Goal: Task Accomplishment & Management: Complete application form

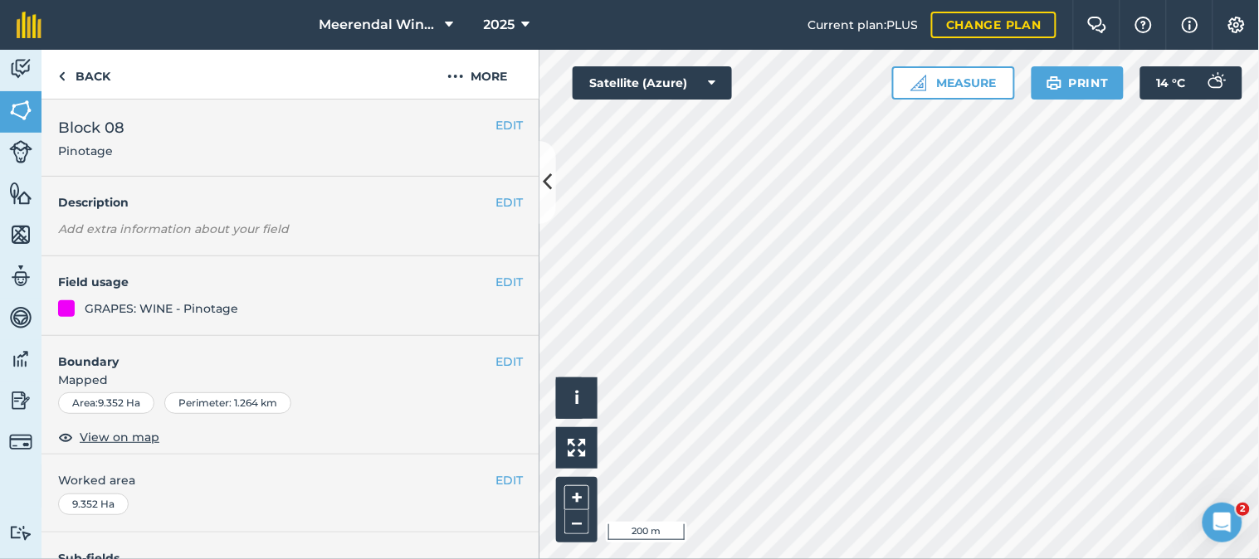
scroll to position [303, 0]
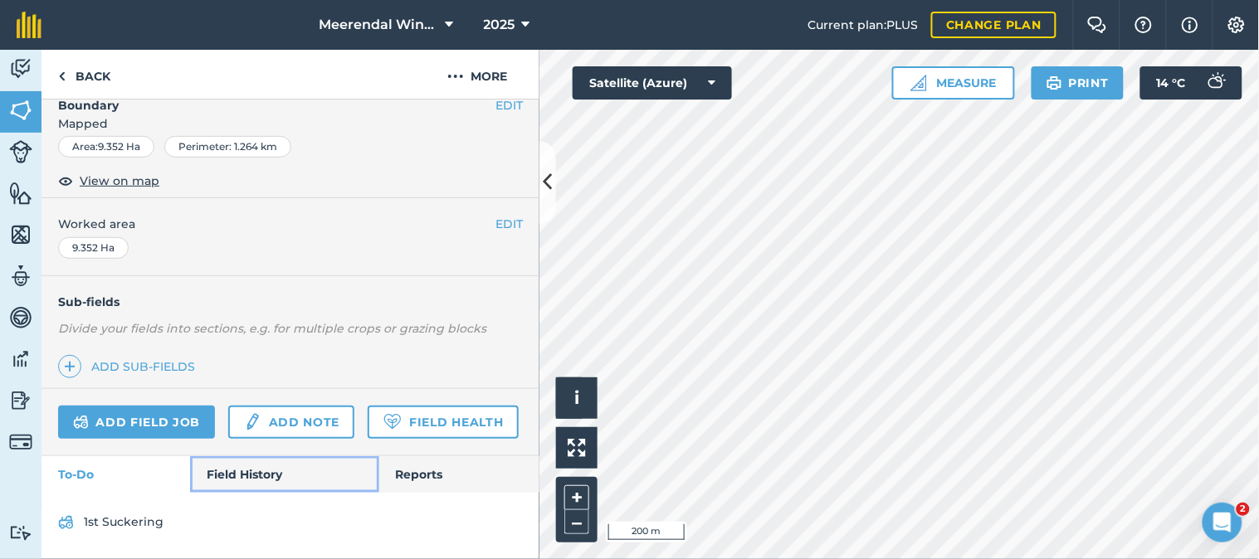
click at [250, 469] on link "Field History" at bounding box center [284, 474] width 188 height 37
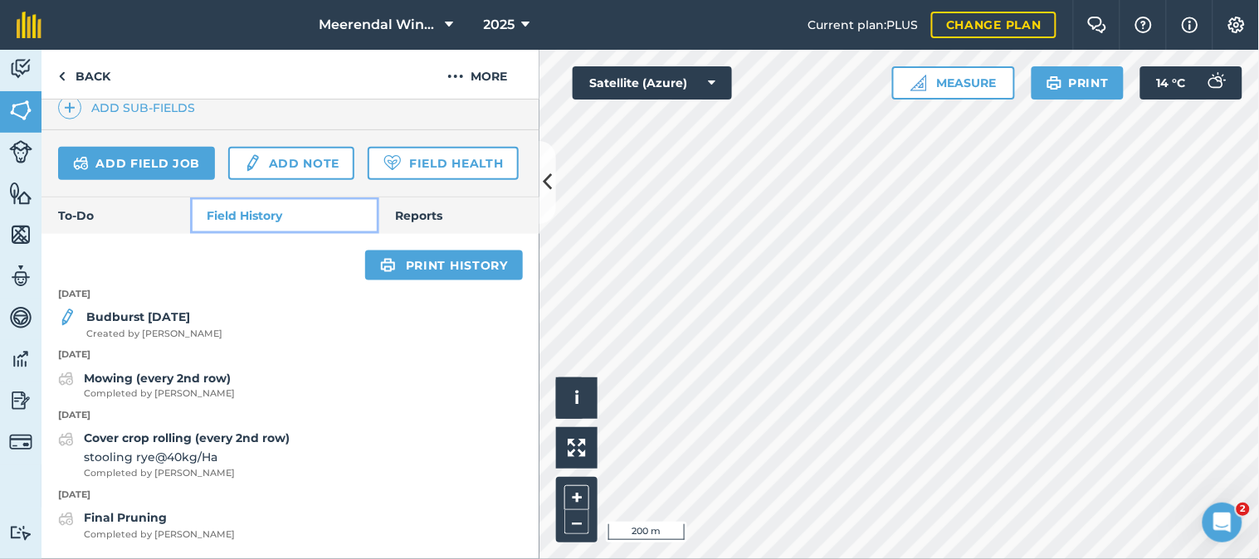
scroll to position [560, 0]
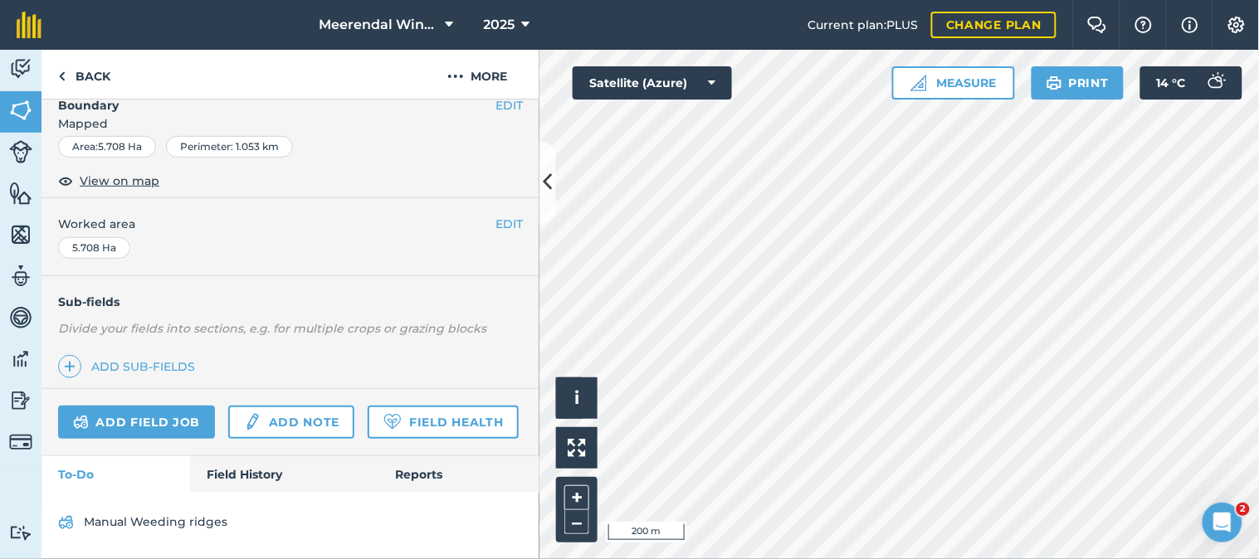
scroll to position [303, 0]
click at [251, 475] on link "Field History" at bounding box center [284, 474] width 188 height 37
click at [246, 471] on link "Field History" at bounding box center [284, 474] width 188 height 37
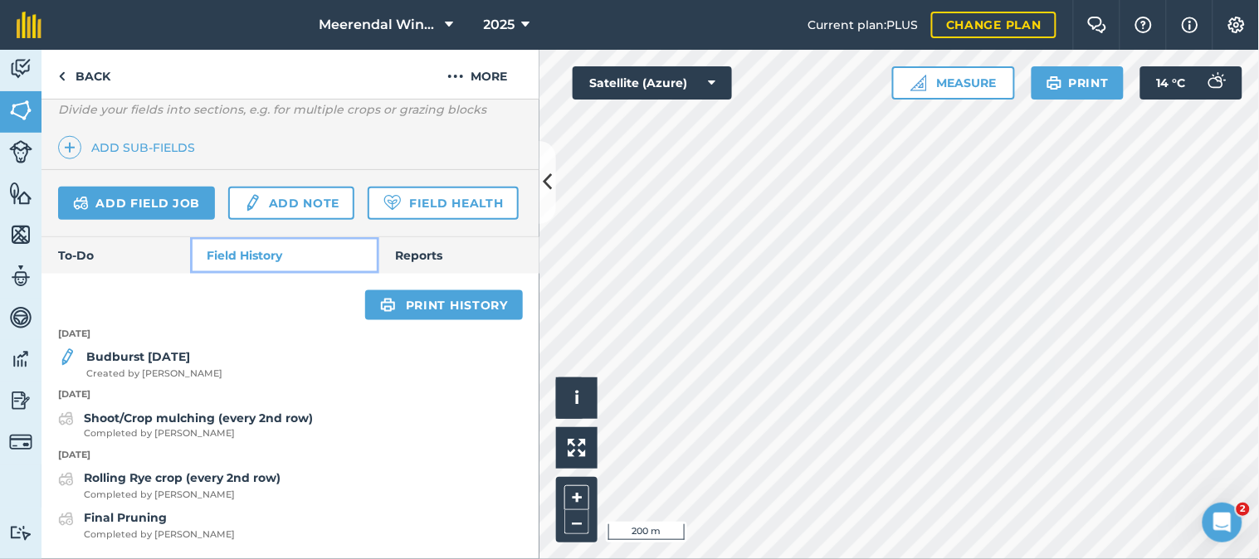
scroll to position [244, 0]
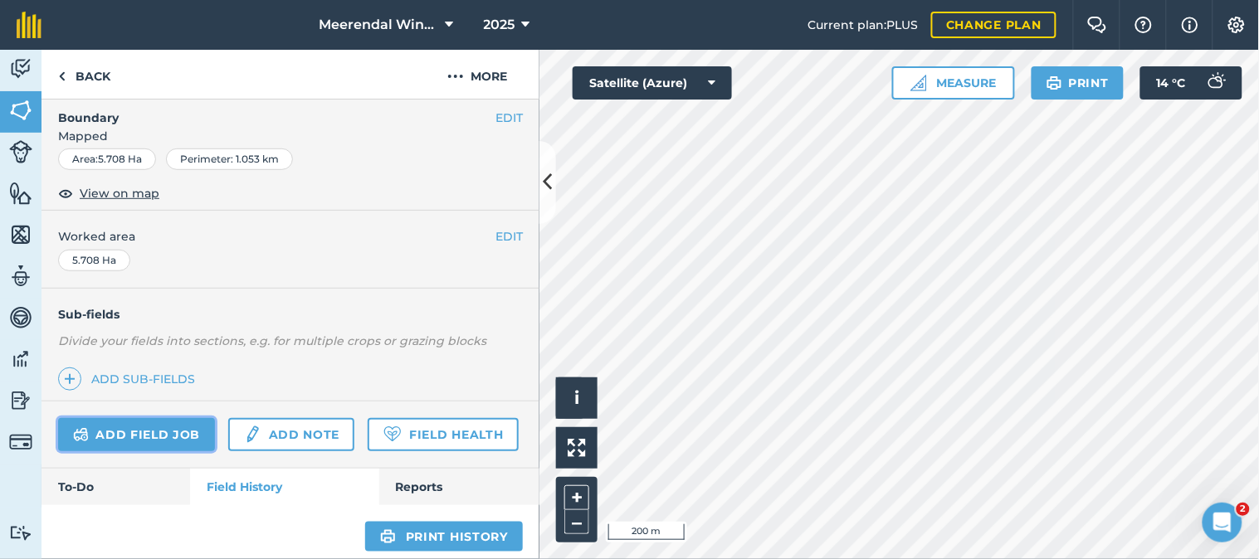
click at [145, 429] on link "Add field job" at bounding box center [136, 434] width 157 height 33
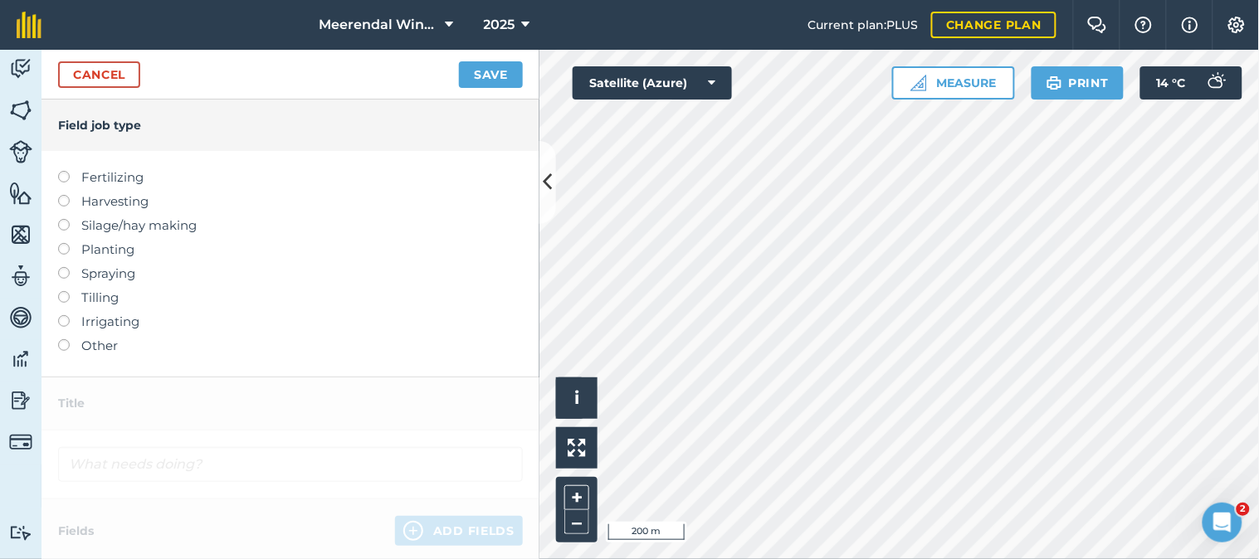
click at [61, 267] on label at bounding box center [69, 267] width 23 height 0
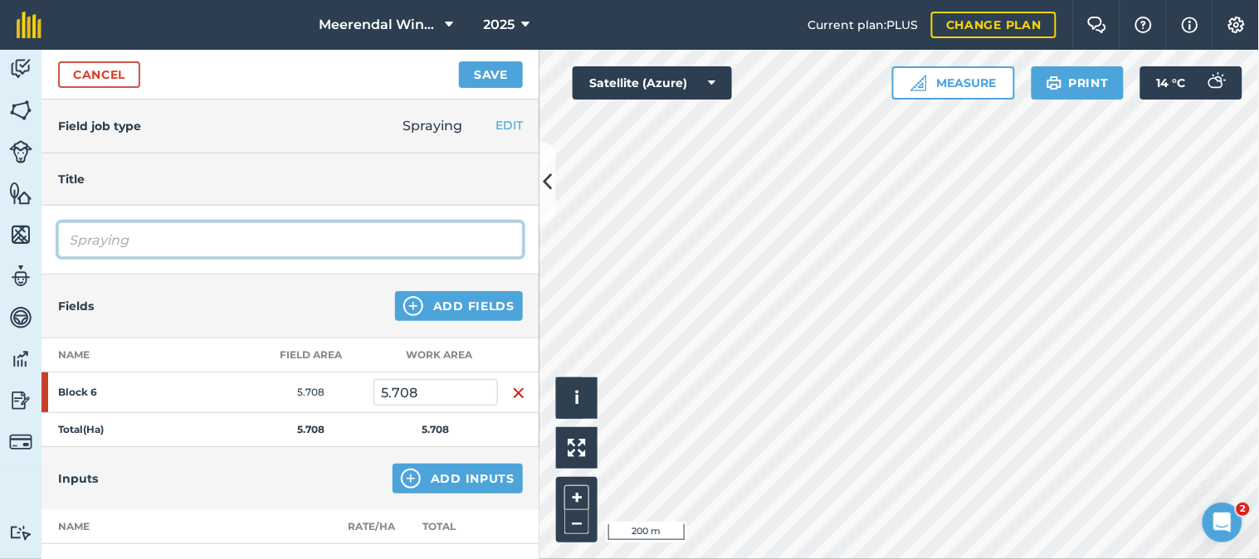
click at [117, 237] on input "Spraying" at bounding box center [290, 239] width 465 height 35
type input "g"
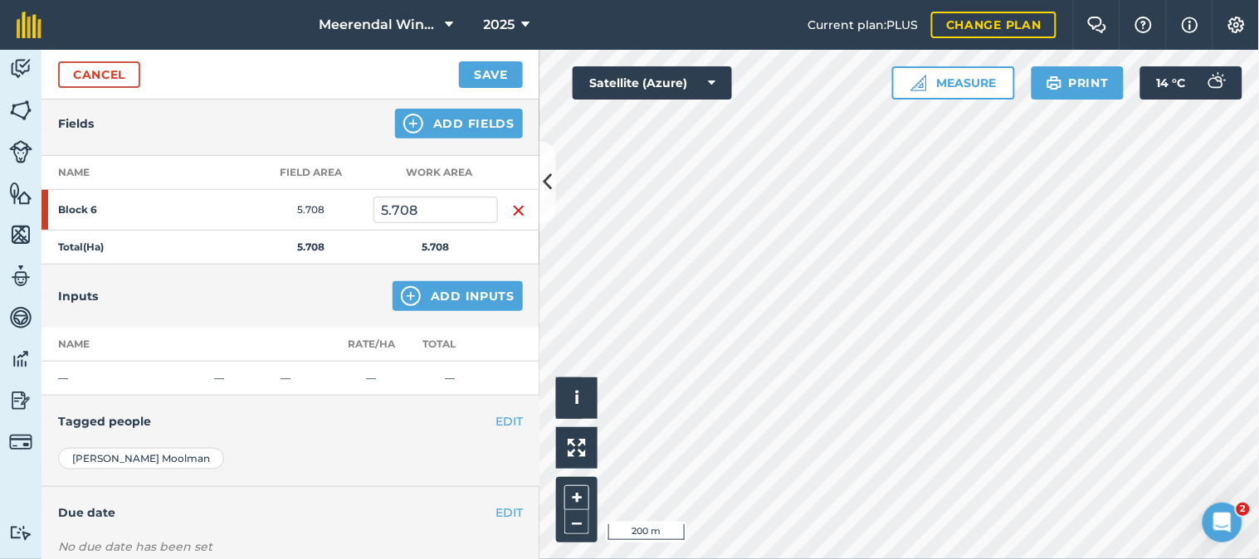
scroll to position [184, 0]
type input "Fungicide spray 1"
click at [456, 292] on button "Add Inputs" at bounding box center [457, 295] width 130 height 30
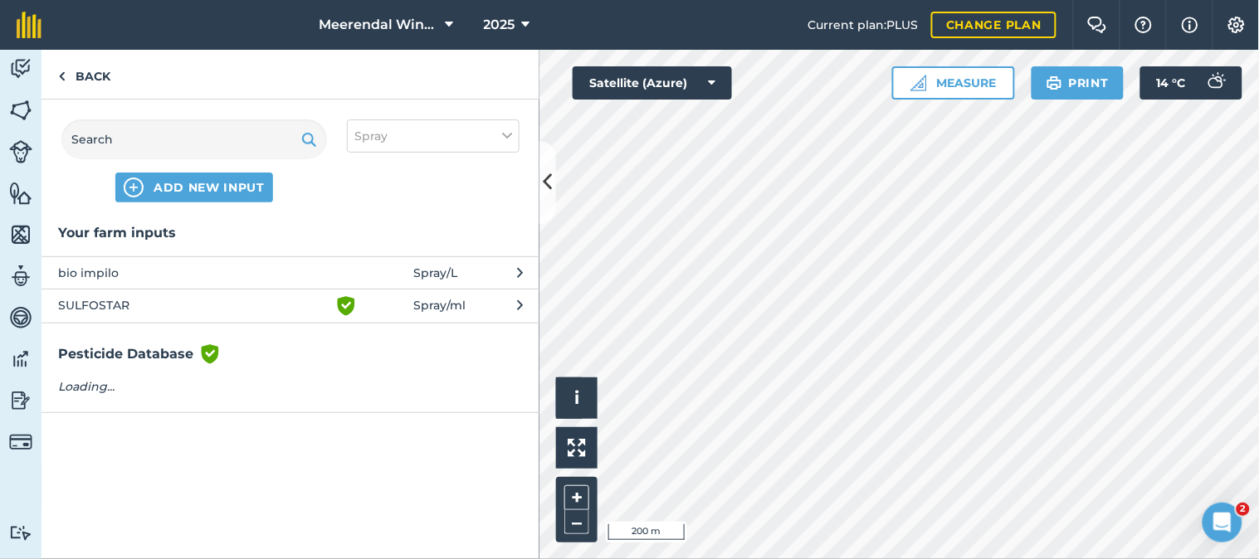
click at [139, 270] on span "bio impilo" at bounding box center [193, 273] width 271 height 18
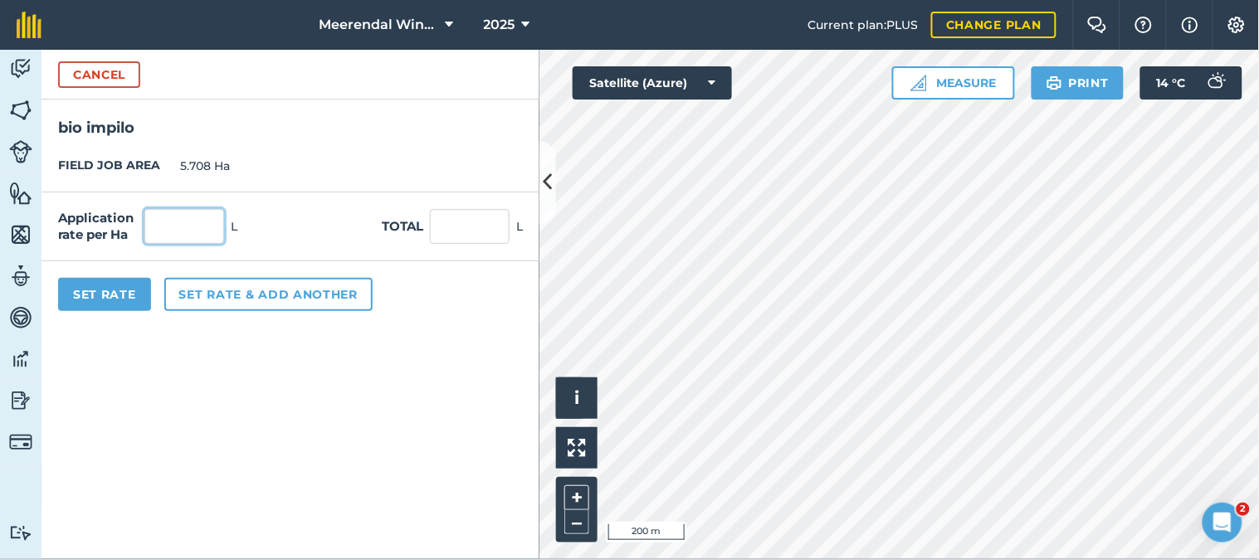
click at [203, 220] on input "text" at bounding box center [184, 226] width 80 height 35
type input "1"
type input "5.708"
click at [116, 286] on button "Set Rate" at bounding box center [104, 294] width 93 height 33
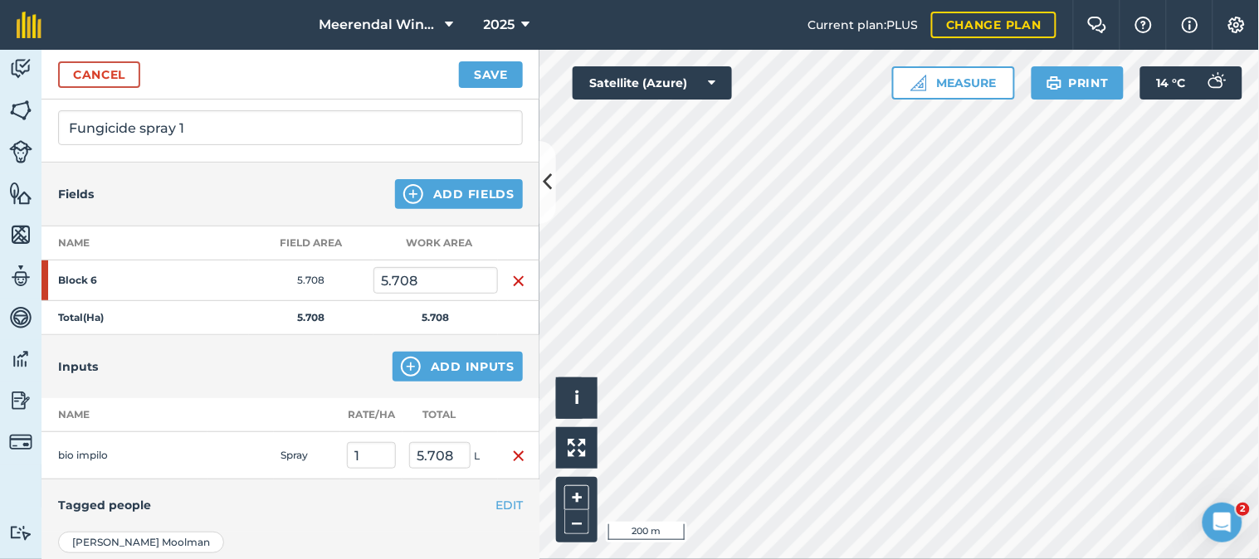
scroll to position [110, 0]
click at [453, 360] on button "Add Inputs" at bounding box center [457, 368] width 130 height 30
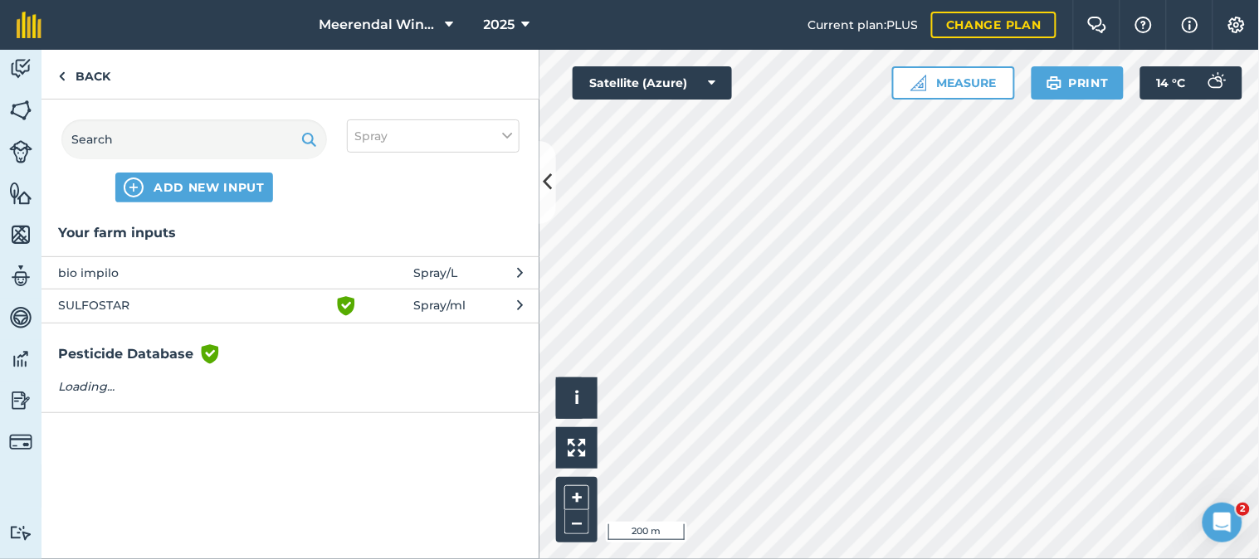
click at [114, 304] on span "SULFOSTAR" at bounding box center [193, 306] width 271 height 20
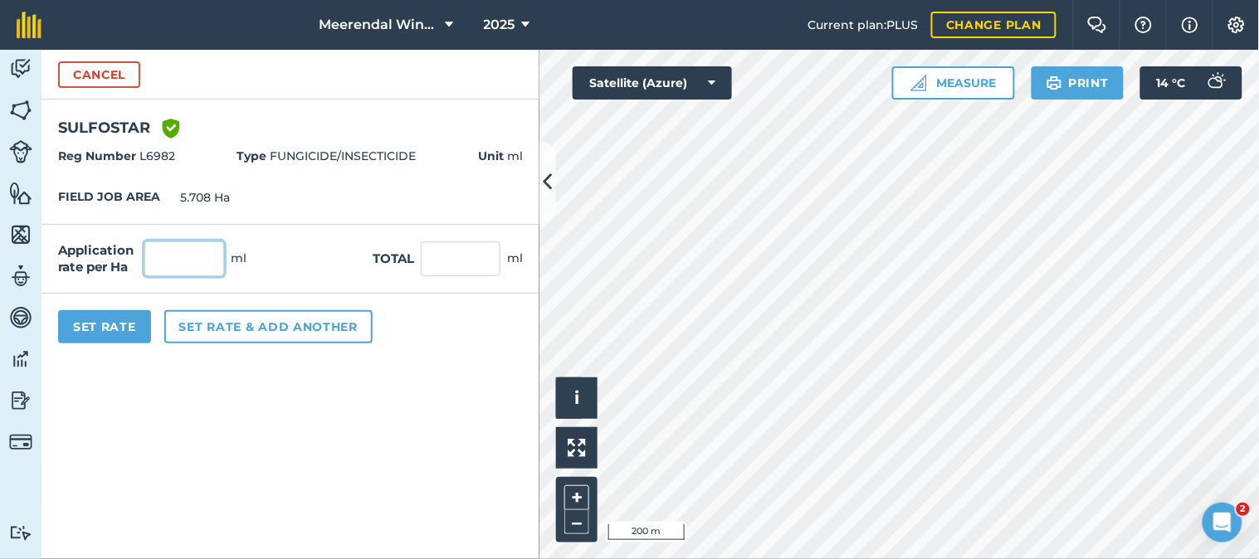
click at [178, 261] on input "text" at bounding box center [184, 258] width 80 height 35
type input "5,000"
type input "28,540"
click at [114, 321] on button "Set Rate" at bounding box center [104, 326] width 93 height 33
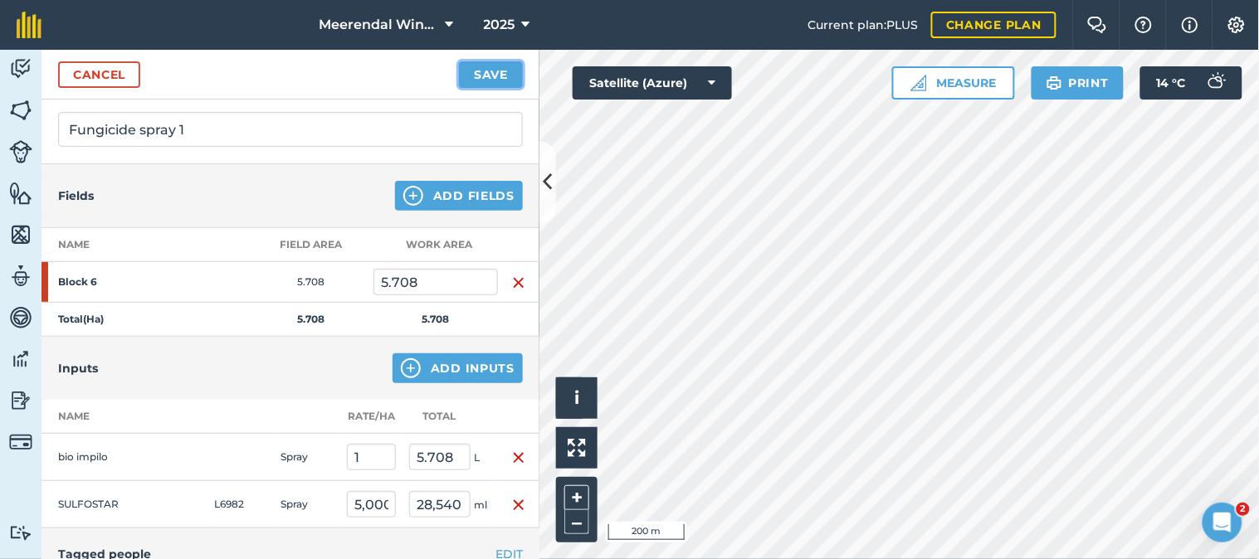
click at [490, 71] on button "Save" at bounding box center [491, 74] width 64 height 27
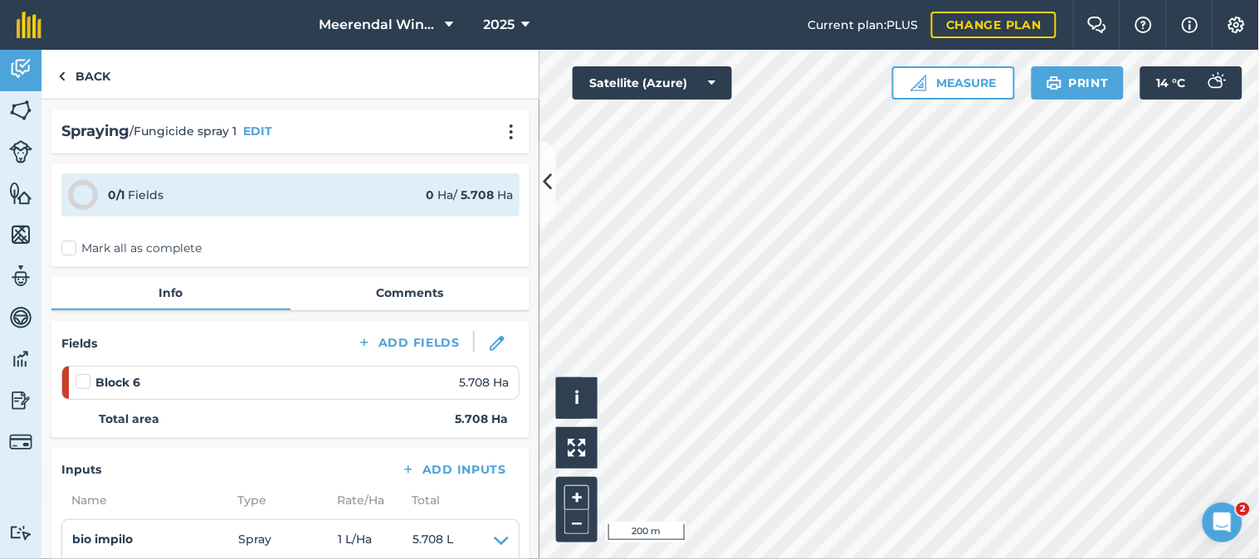
click at [80, 373] on label at bounding box center [86, 373] width 20 height 0
click at [80, 378] on input "checkbox" at bounding box center [81, 378] width 11 height 11
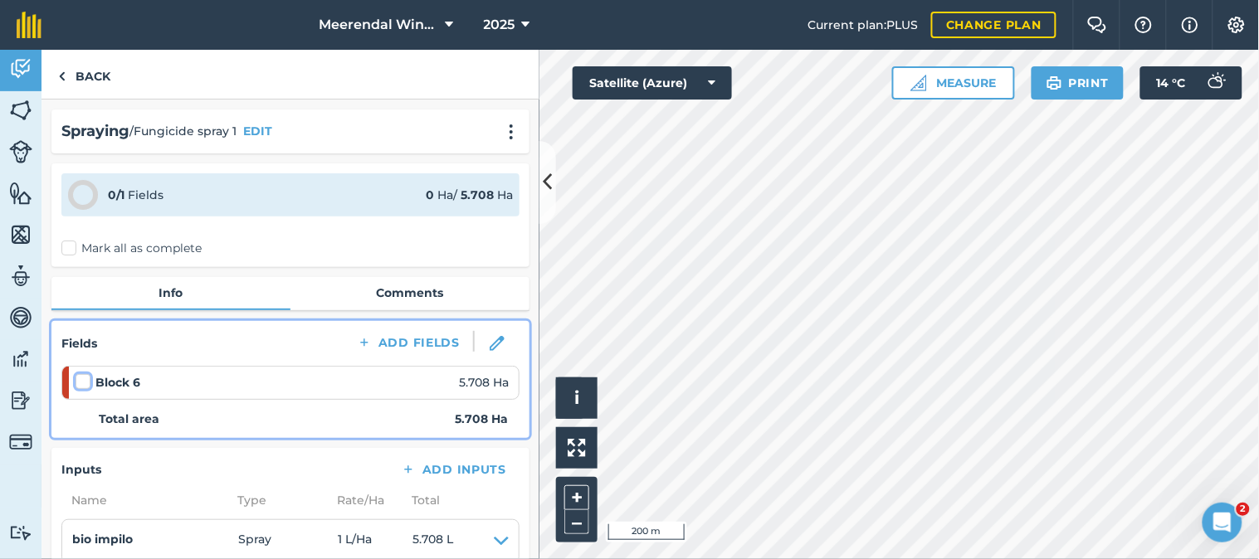
checkbox input "false"
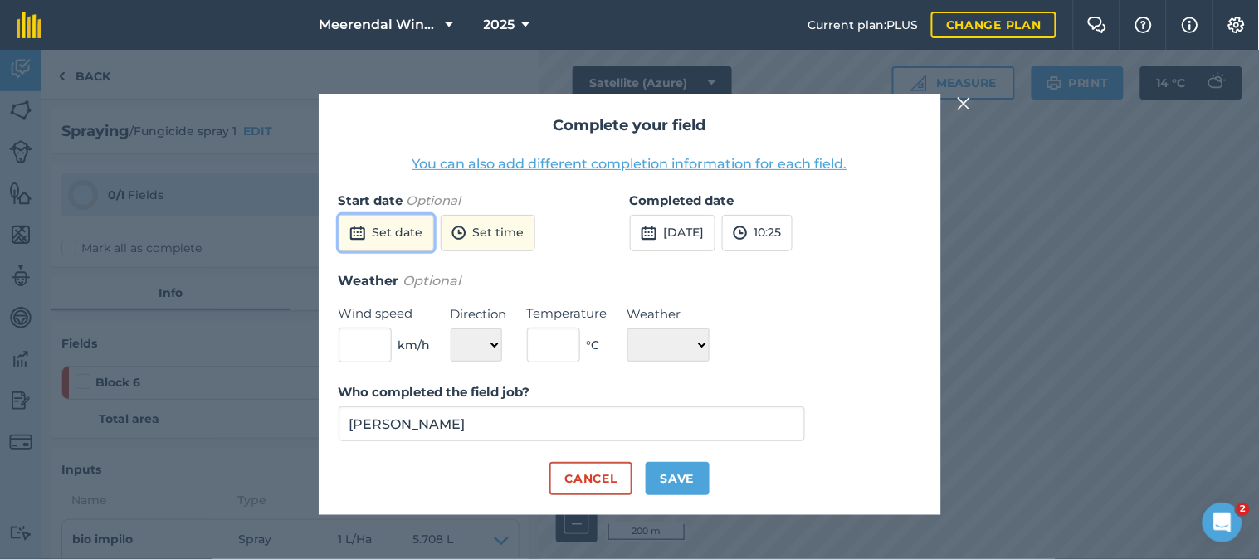
click at [387, 231] on button "Set date" at bounding box center [386, 233] width 95 height 37
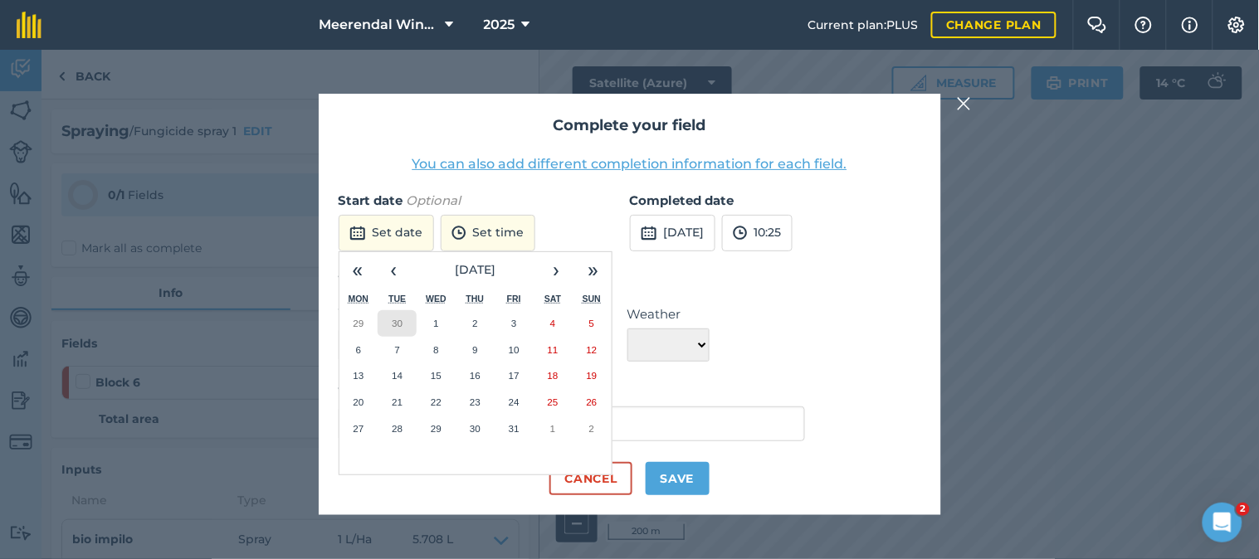
click at [399, 324] on abbr "30" at bounding box center [397, 323] width 11 height 11
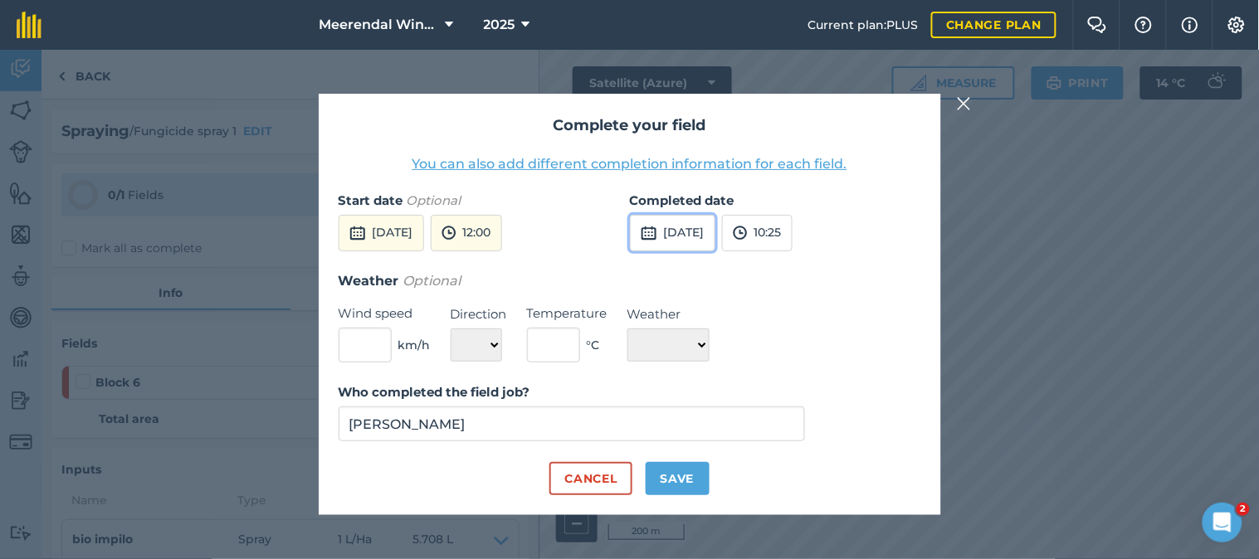
click at [715, 231] on button "[DATE]" at bounding box center [672, 233] width 85 height 37
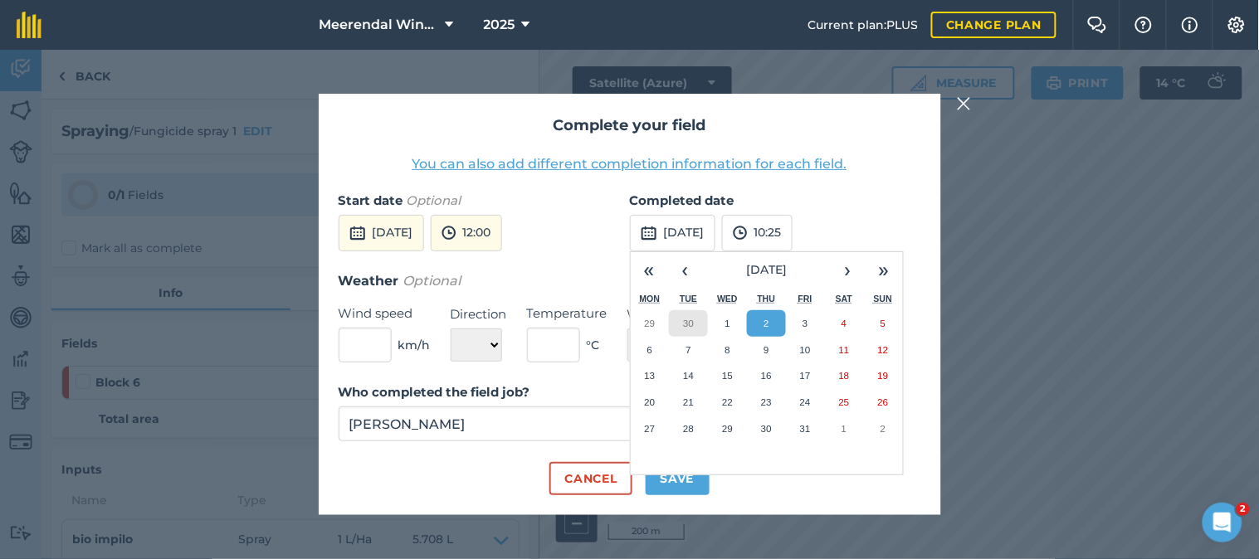
click at [689, 320] on abbr "30" at bounding box center [688, 323] width 11 height 11
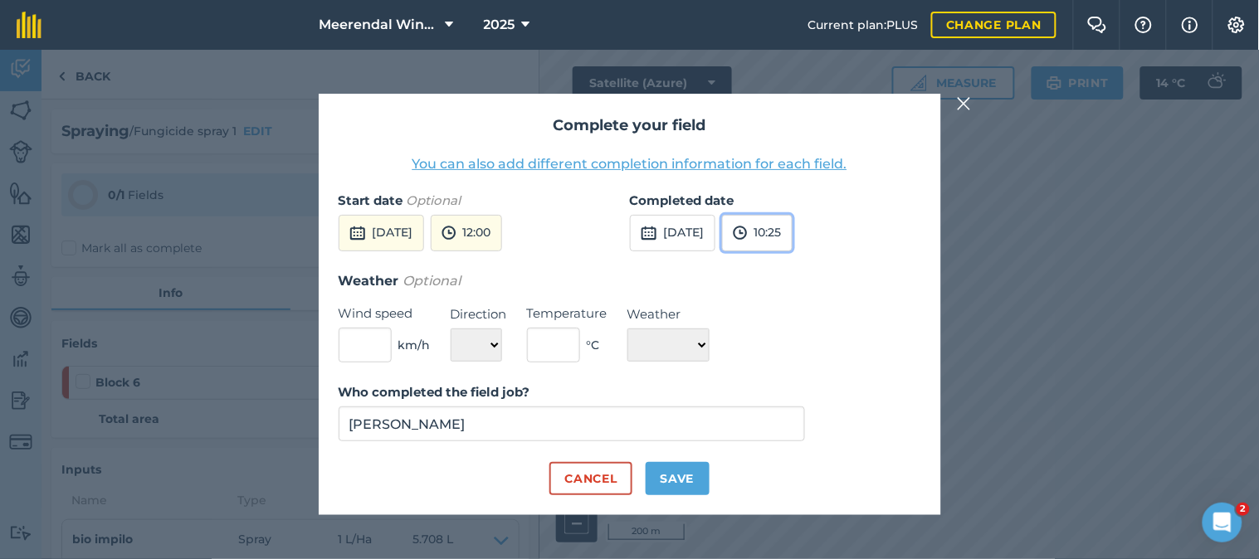
click at [792, 227] on button "10:25" at bounding box center [757, 233] width 71 height 37
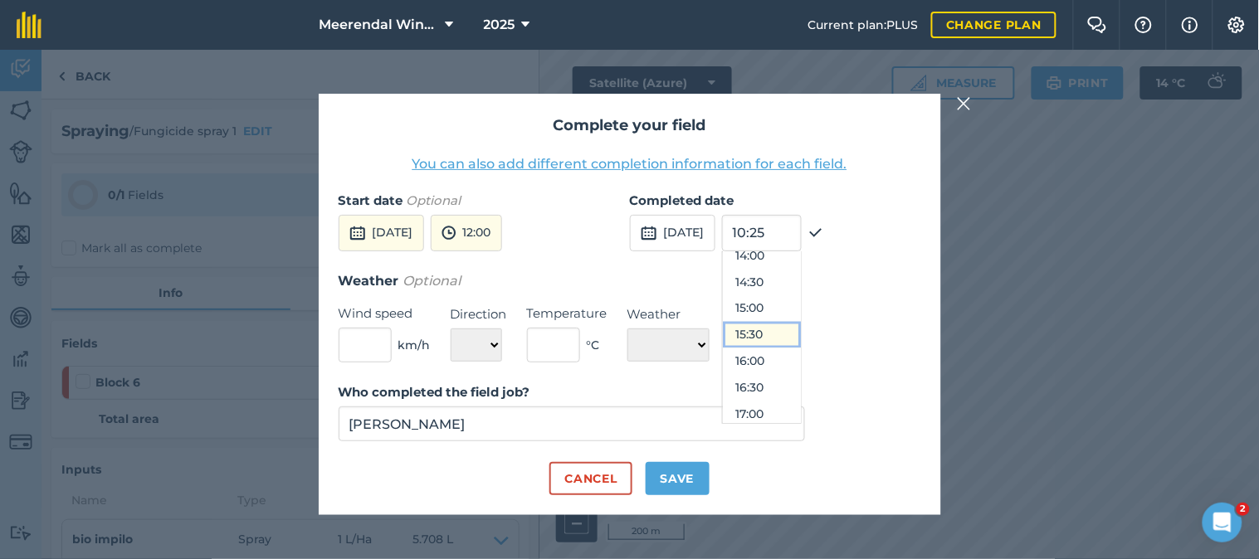
click at [799, 334] on button "15:30" at bounding box center [762, 335] width 78 height 27
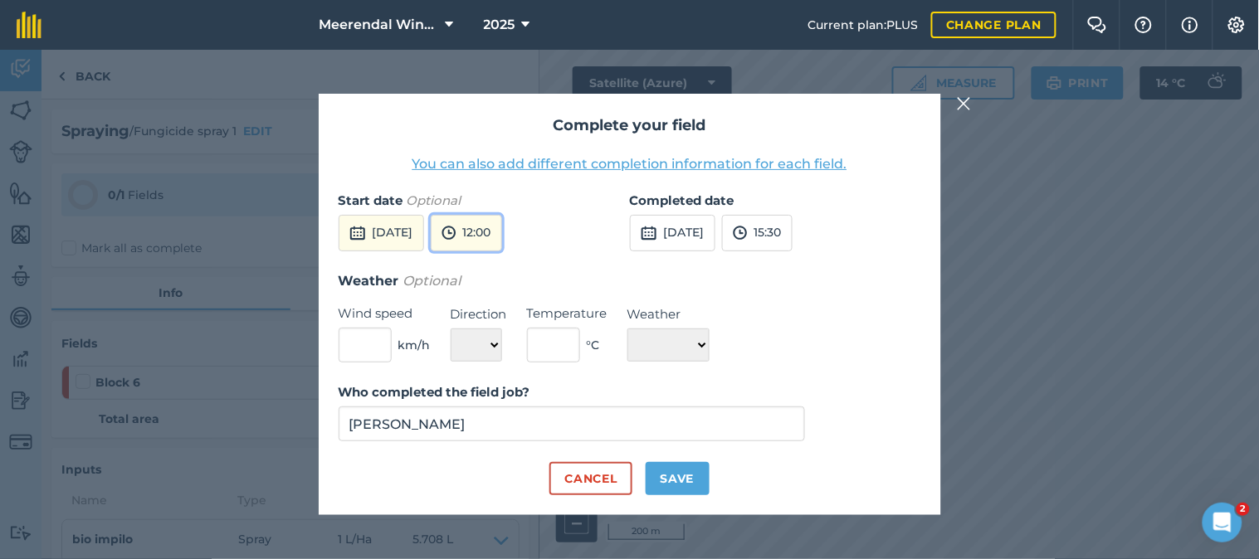
click at [502, 229] on button "12:00" at bounding box center [466, 233] width 71 height 37
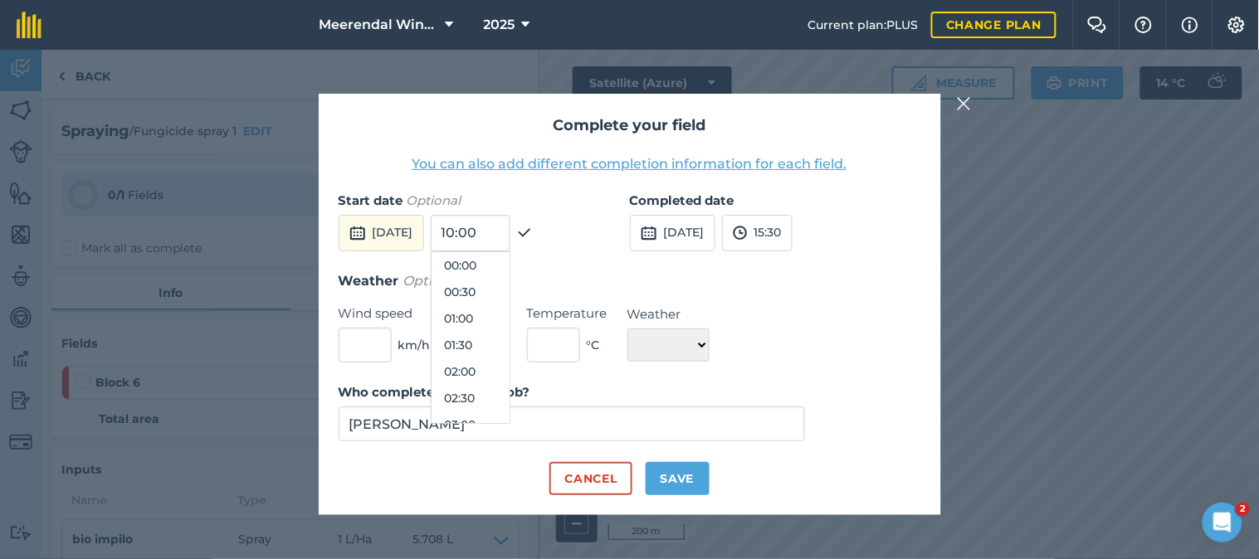
scroll to position [558, 0]
click at [821, 295] on div "Weather Optional Wind speed km/h Direction N NE E SE S SW W NW Temperature ° C …" at bounding box center [630, 316] width 582 height 93
click at [682, 471] on button "Save" at bounding box center [677, 478] width 64 height 33
checkbox input "true"
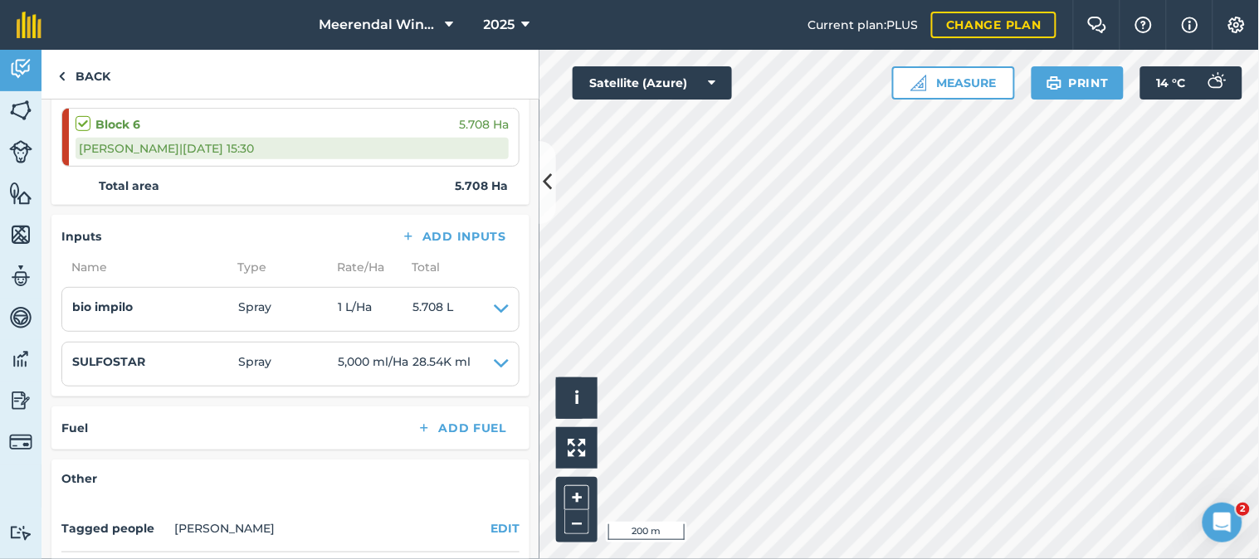
scroll to position [276, 0]
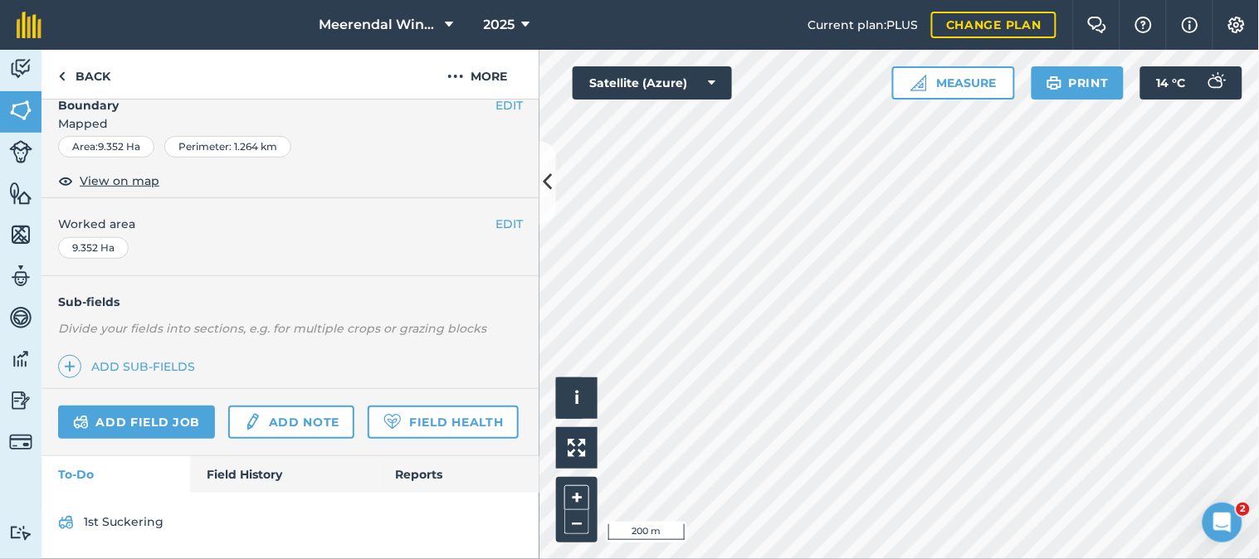
scroll to position [303, 0]
click at [139, 406] on link "Add field job" at bounding box center [136, 422] width 157 height 33
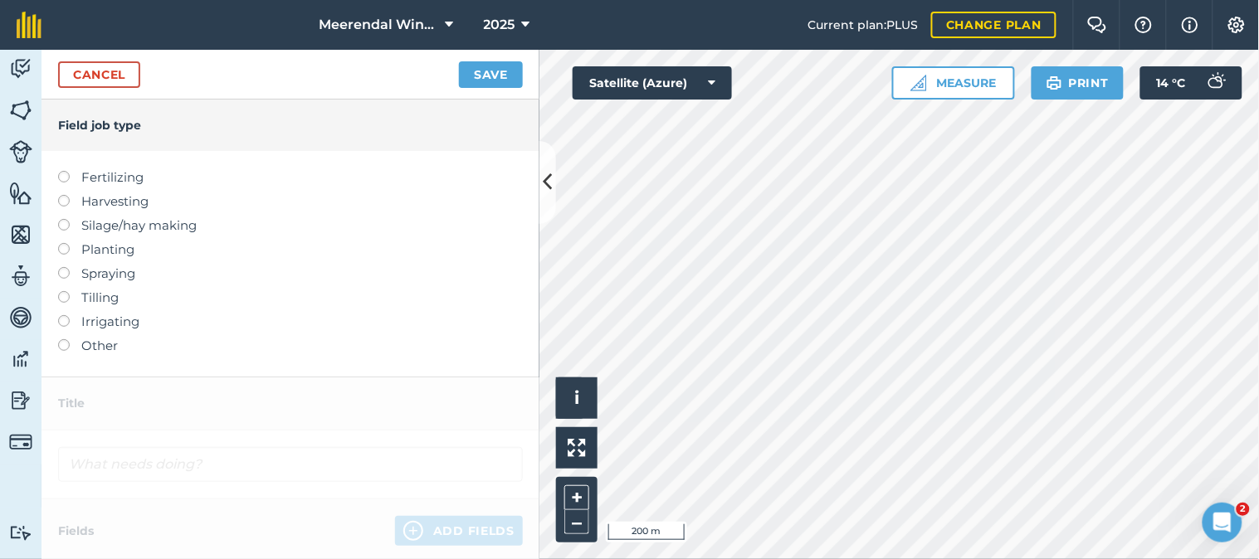
click at [61, 267] on label at bounding box center [69, 267] width 23 height 0
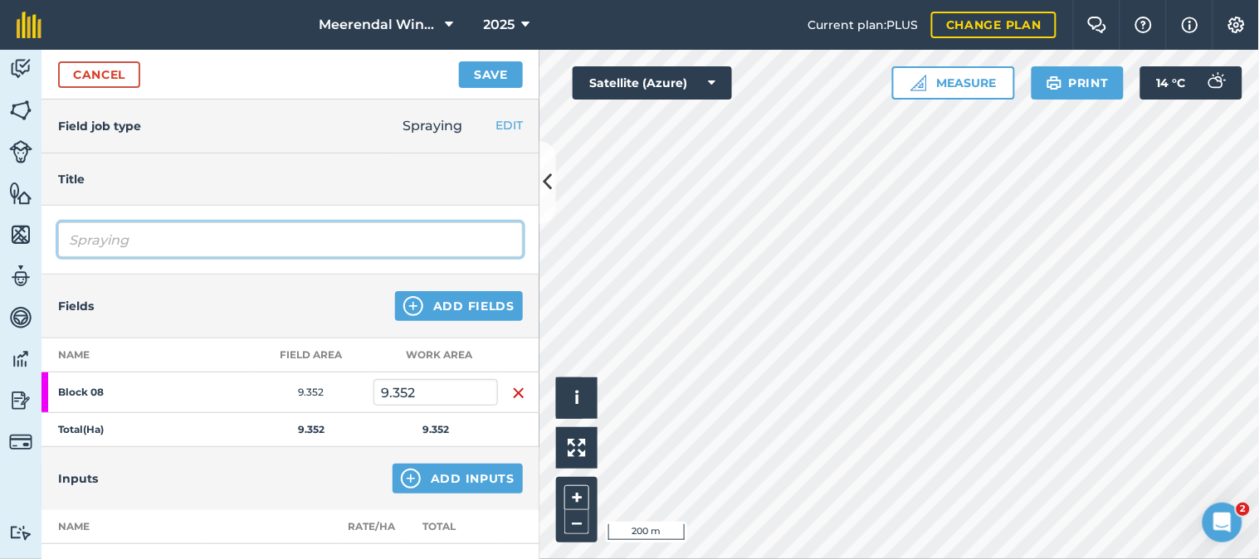
click at [134, 237] on input "Spraying" at bounding box center [290, 239] width 465 height 35
type input "S"
type input "Fungicide Spray 1"
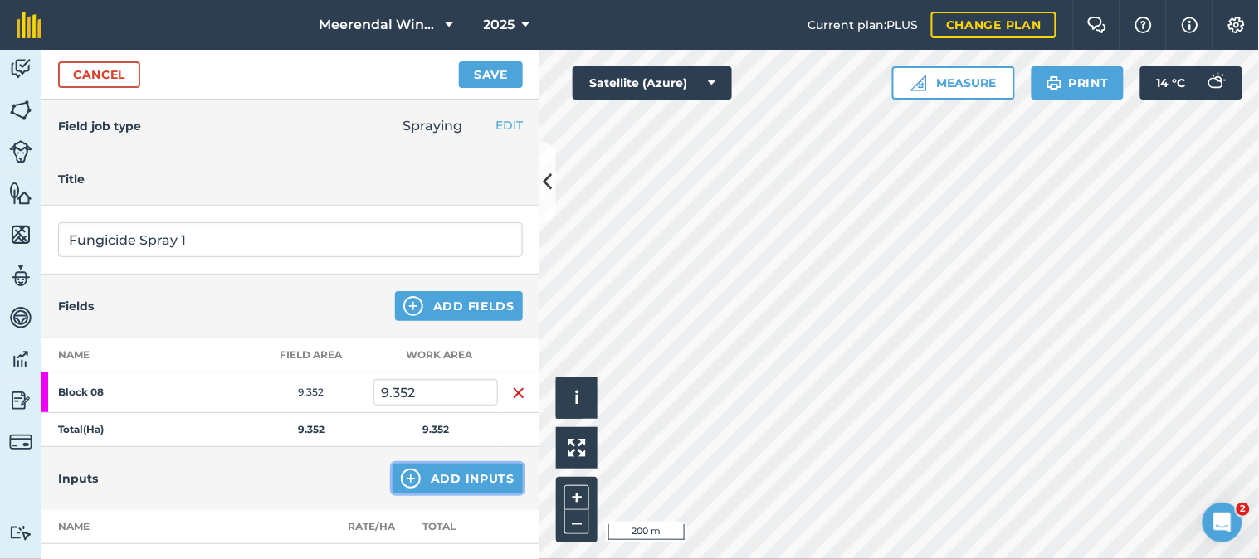
click at [466, 476] on button "Add Inputs" at bounding box center [457, 479] width 130 height 30
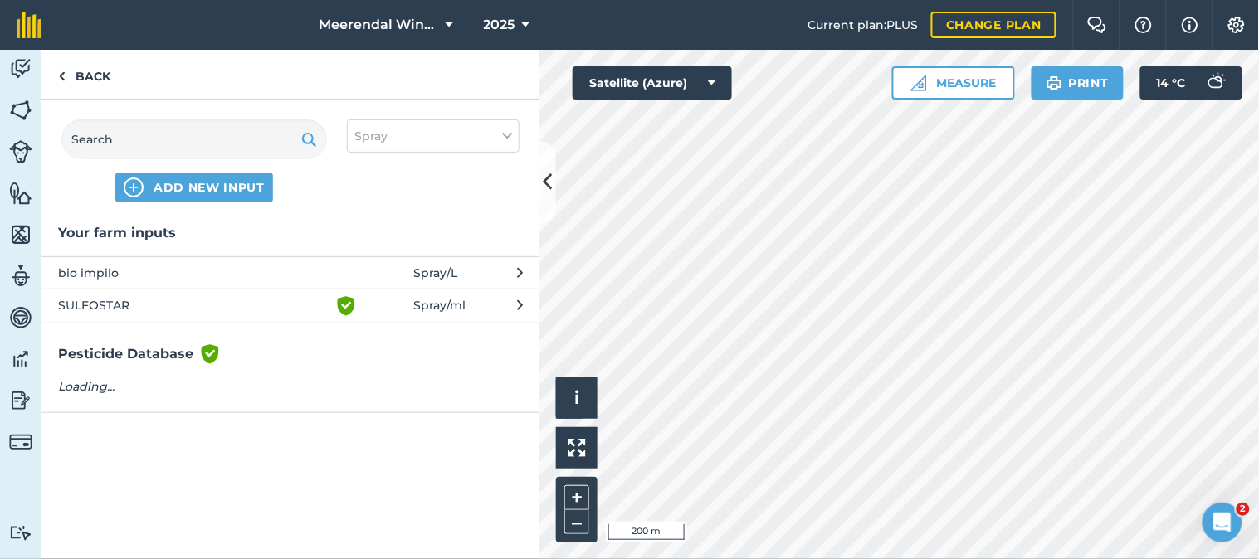
click at [117, 266] on span "bio impilo" at bounding box center [193, 273] width 271 height 18
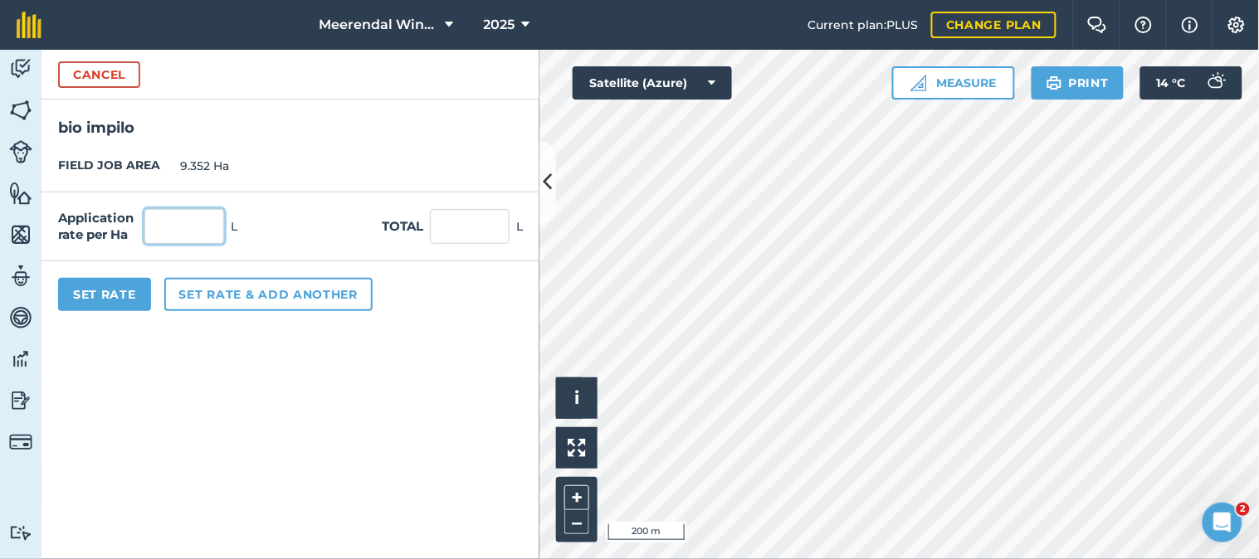
click at [191, 226] on input "text" at bounding box center [184, 226] width 80 height 35
type input "1"
type input "9.352"
click at [122, 286] on button "Set Rate" at bounding box center [104, 294] width 93 height 33
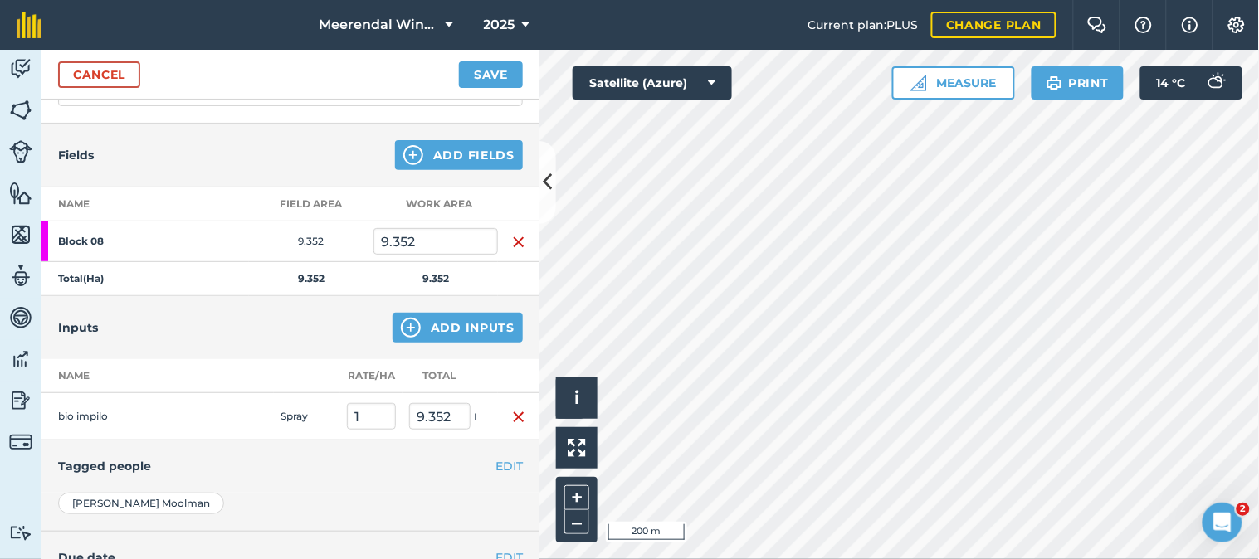
scroll to position [184, 0]
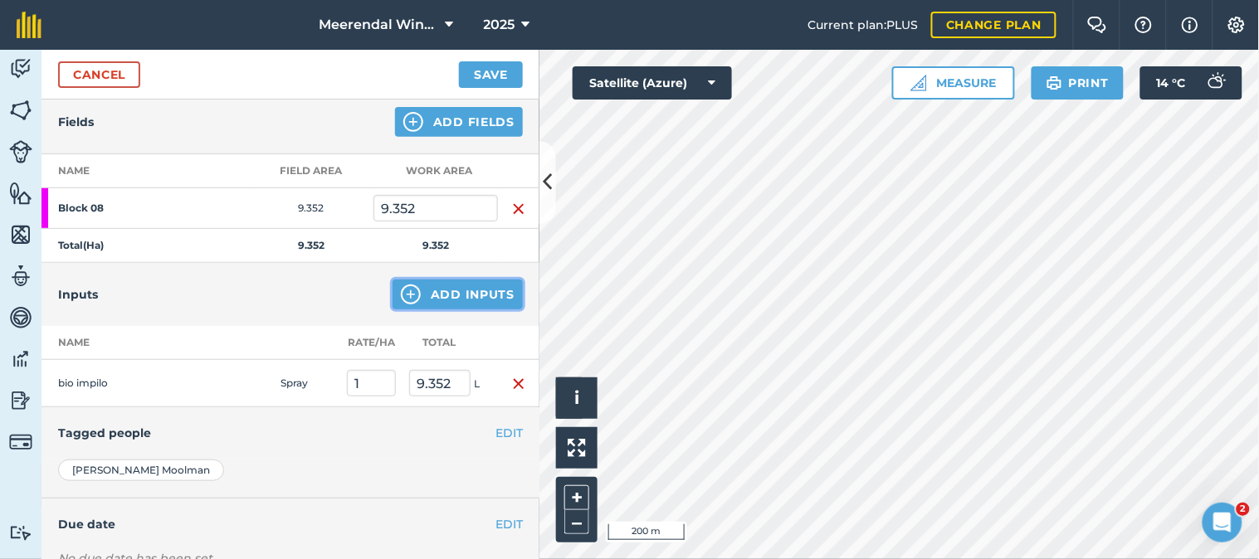
click at [452, 291] on button "Add Inputs" at bounding box center [457, 295] width 130 height 30
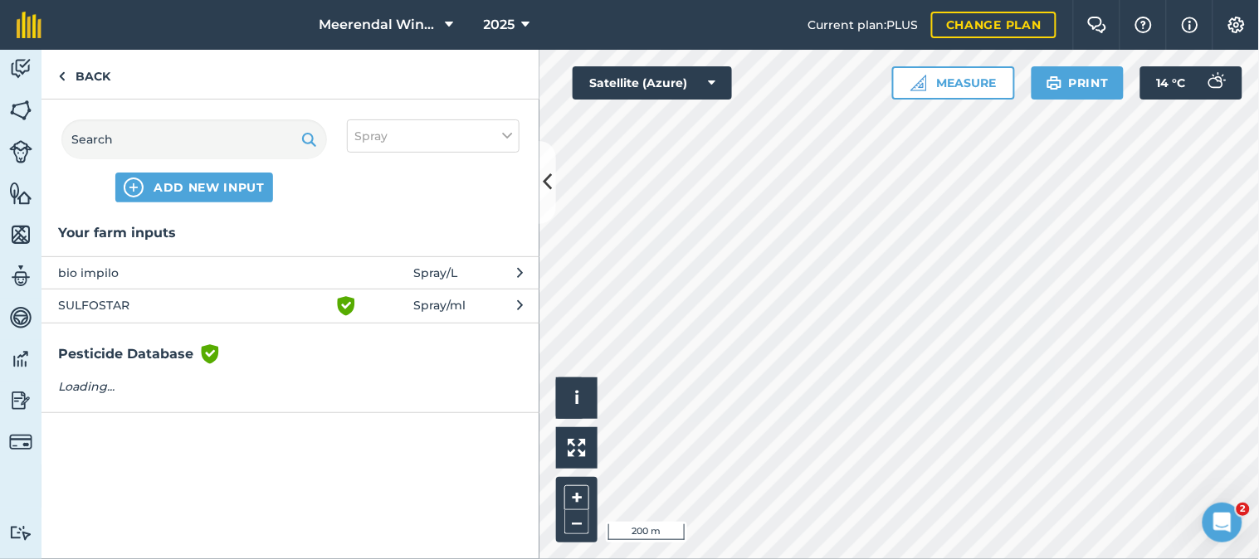
click at [117, 301] on span "SULFOSTAR" at bounding box center [193, 306] width 271 height 20
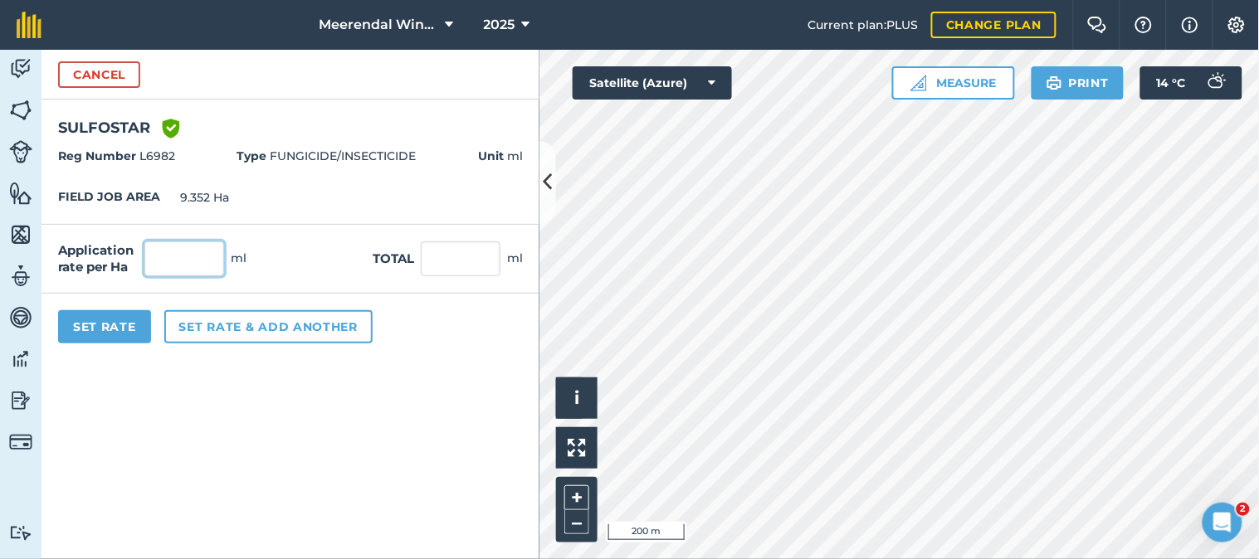
click at [201, 261] on input "text" at bounding box center [184, 258] width 80 height 35
type input "5,000"
type input "46,760"
click at [106, 322] on button "Set Rate" at bounding box center [104, 326] width 93 height 33
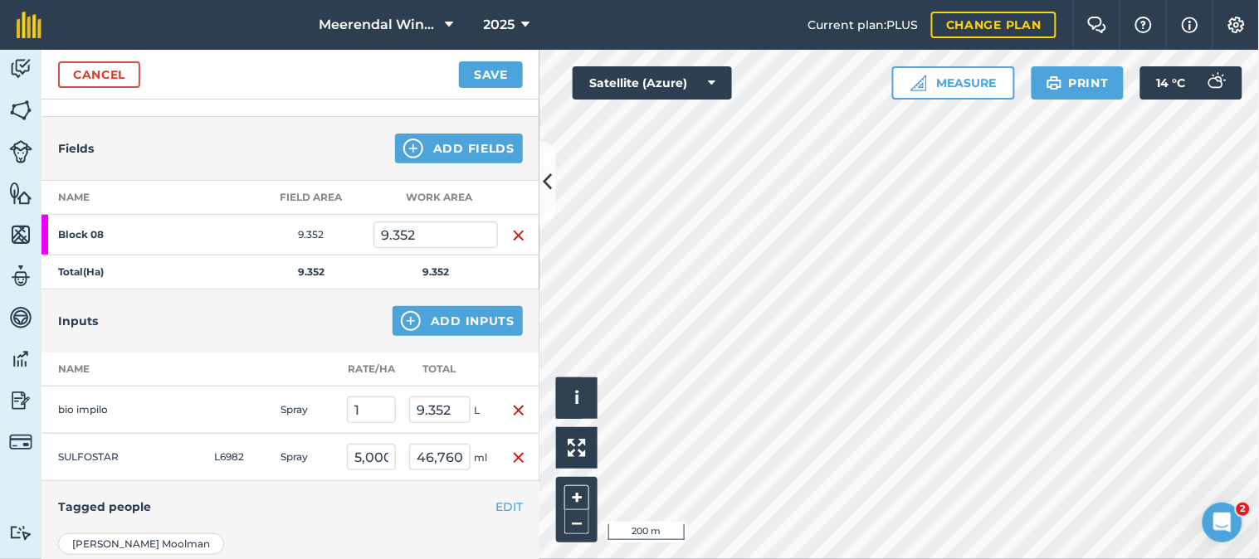
scroll to position [0, 0]
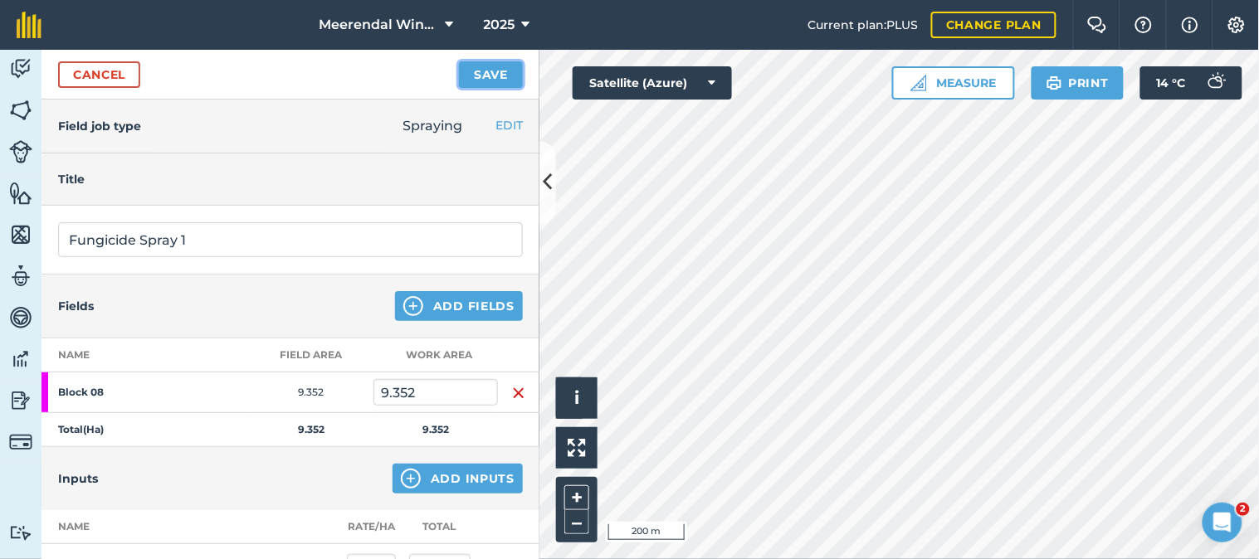
click at [502, 67] on button "Save" at bounding box center [491, 74] width 64 height 27
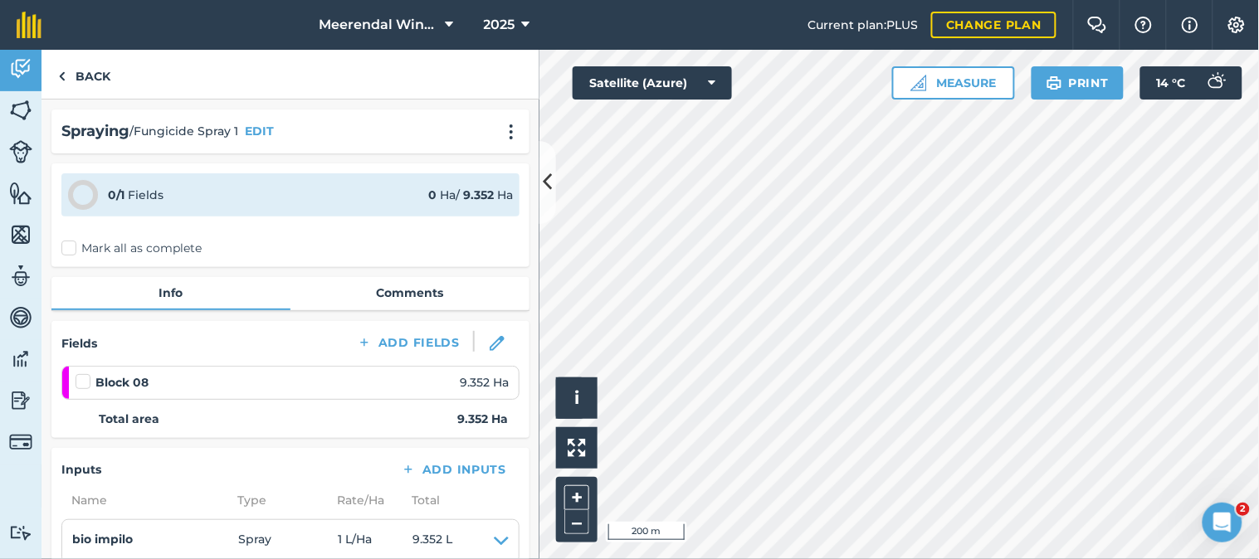
click at [83, 373] on label at bounding box center [86, 373] width 20 height 0
click at [83, 378] on input "checkbox" at bounding box center [81, 378] width 11 height 11
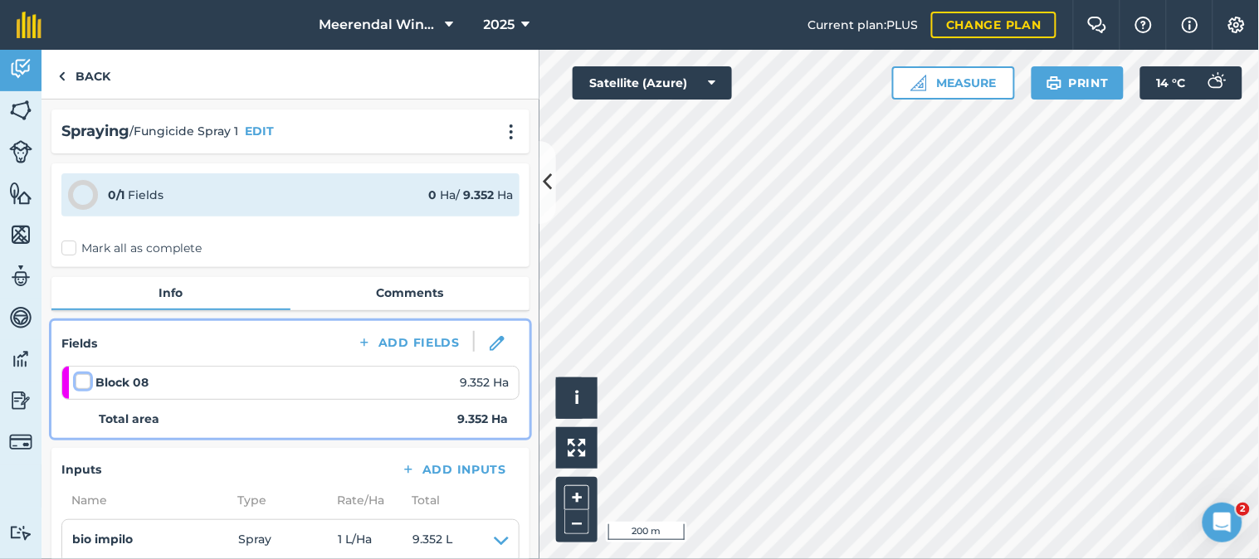
checkbox input "false"
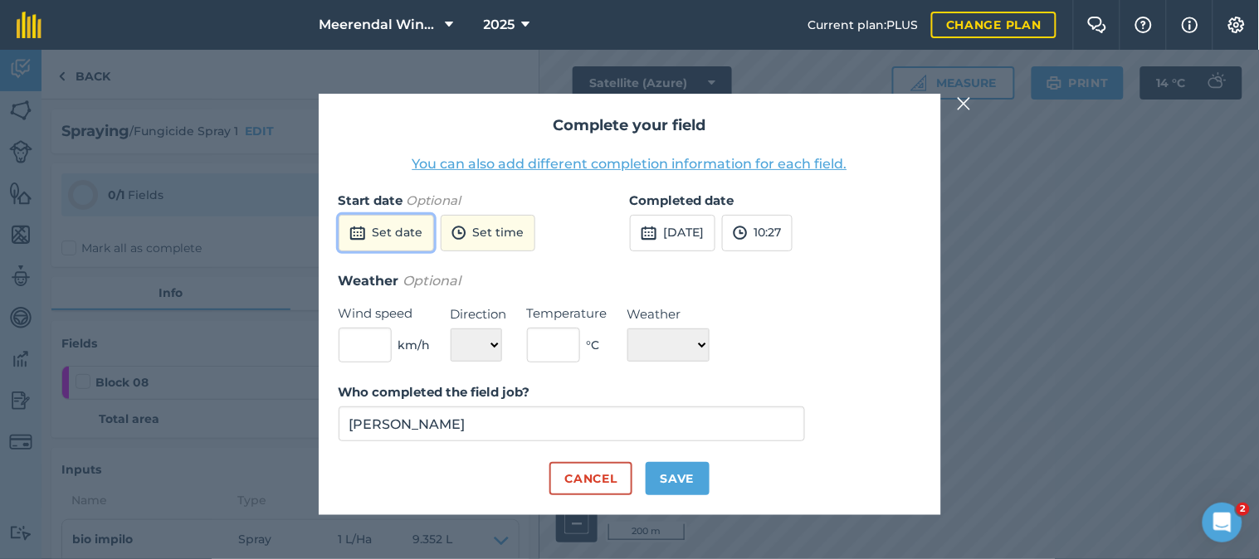
click at [399, 229] on button "Set date" at bounding box center [386, 233] width 95 height 37
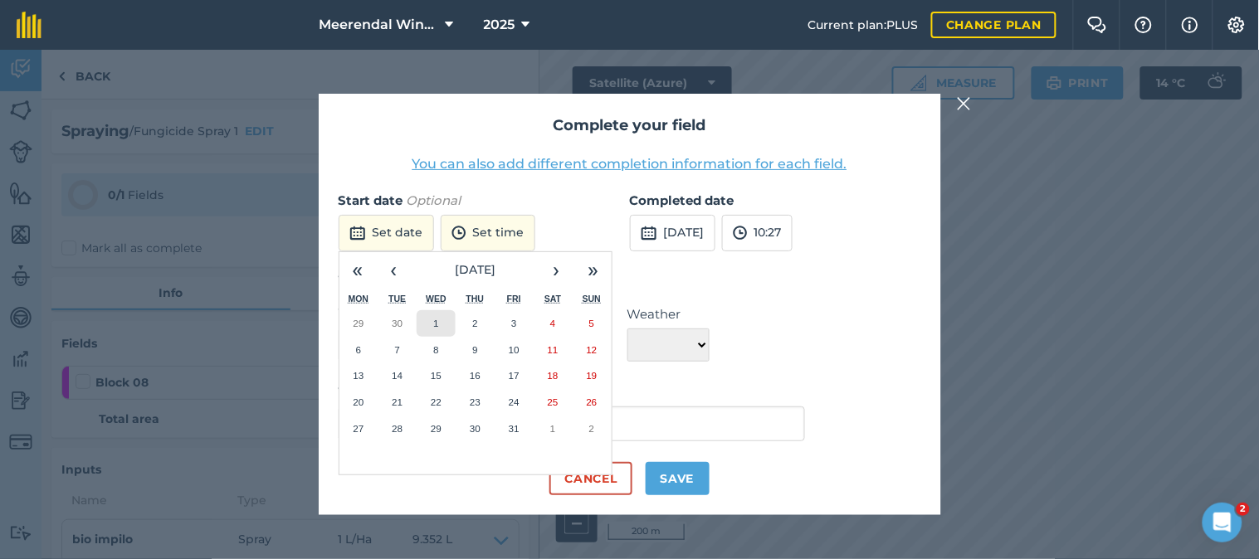
click at [433, 324] on abbr "1" at bounding box center [435, 323] width 5 height 11
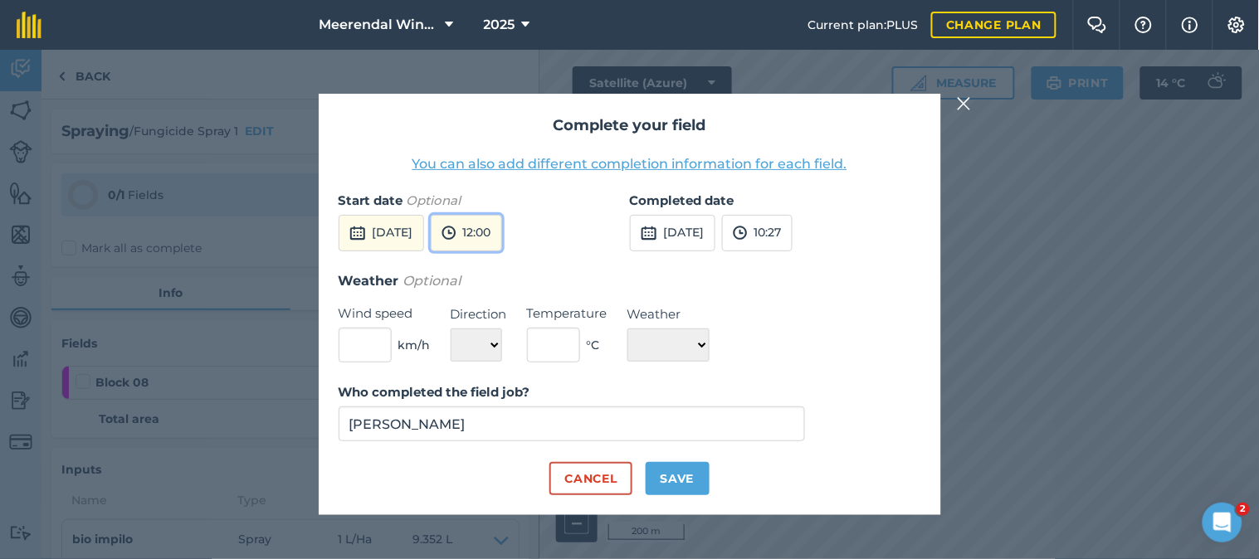
click at [502, 224] on button "12:00" at bounding box center [466, 233] width 71 height 37
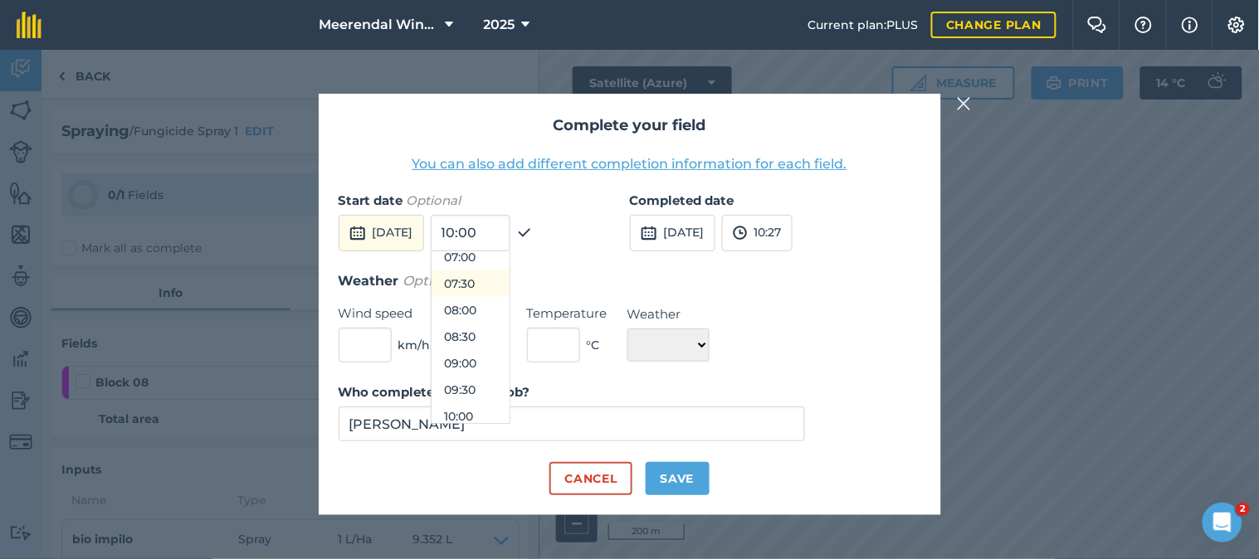
scroll to position [373, 0]
click at [499, 317] on button "08:00" at bounding box center [470, 317] width 78 height 27
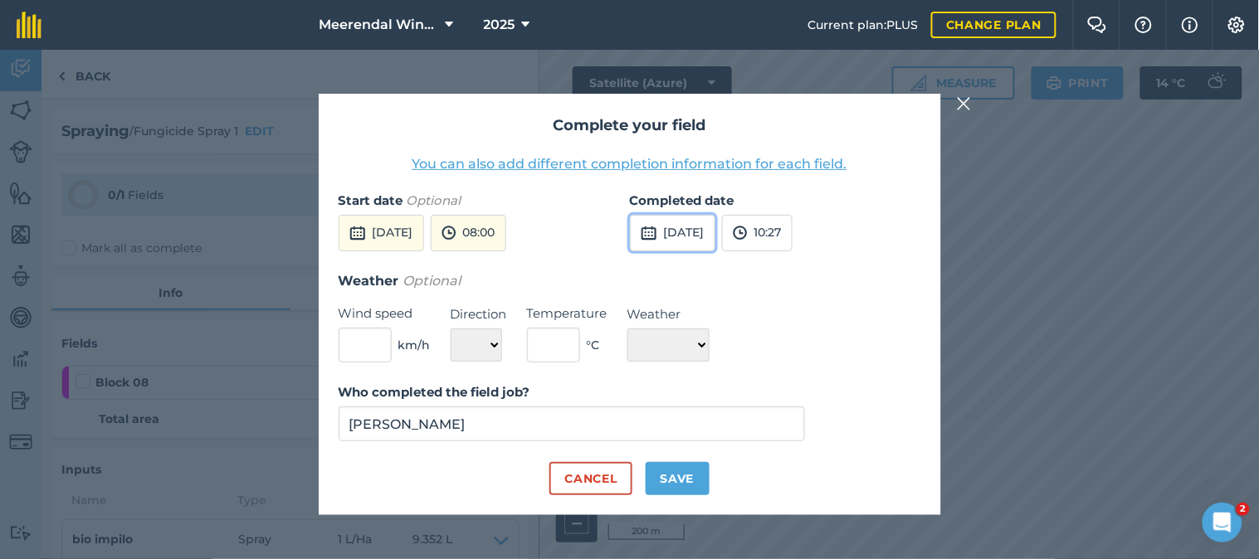
click at [709, 236] on button "[DATE]" at bounding box center [672, 233] width 85 height 37
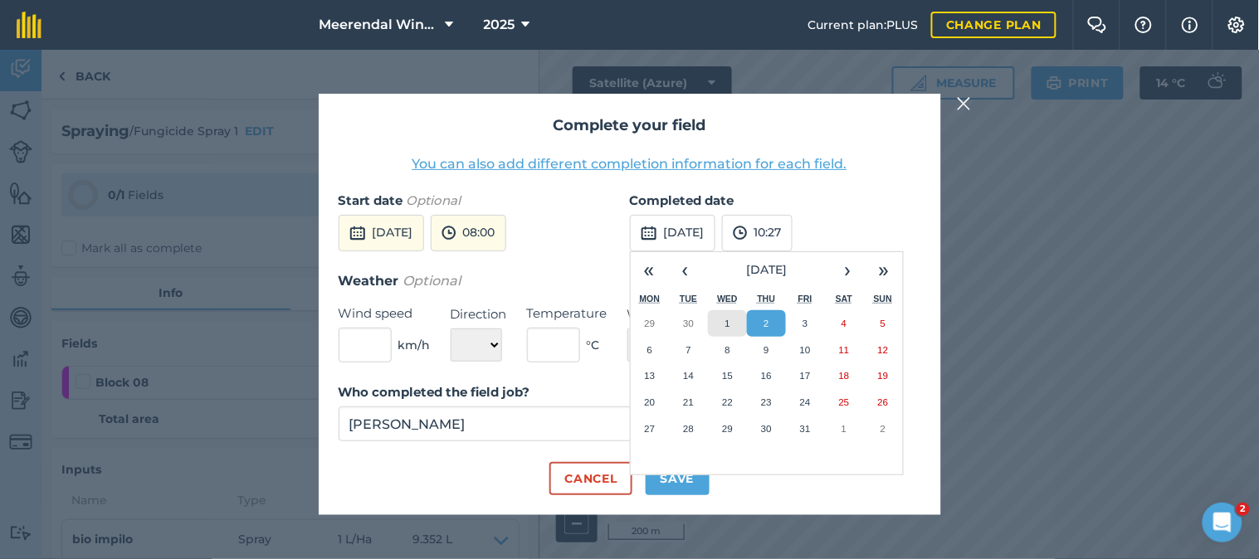
click at [729, 324] on abbr "1" at bounding box center [726, 323] width 5 height 11
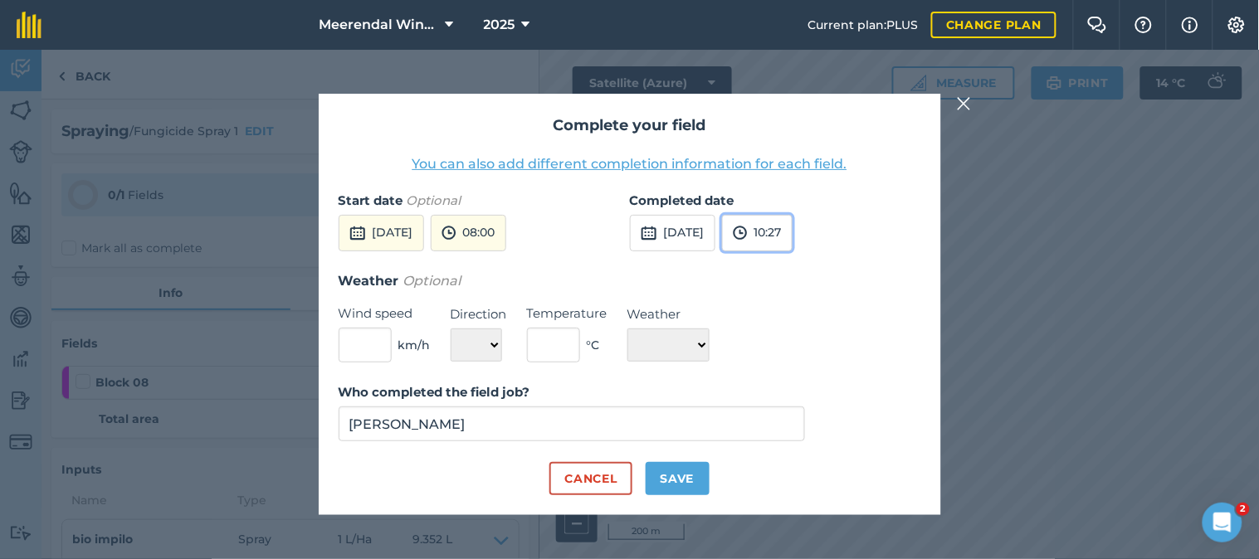
click at [792, 222] on button "10:27" at bounding box center [757, 233] width 71 height 37
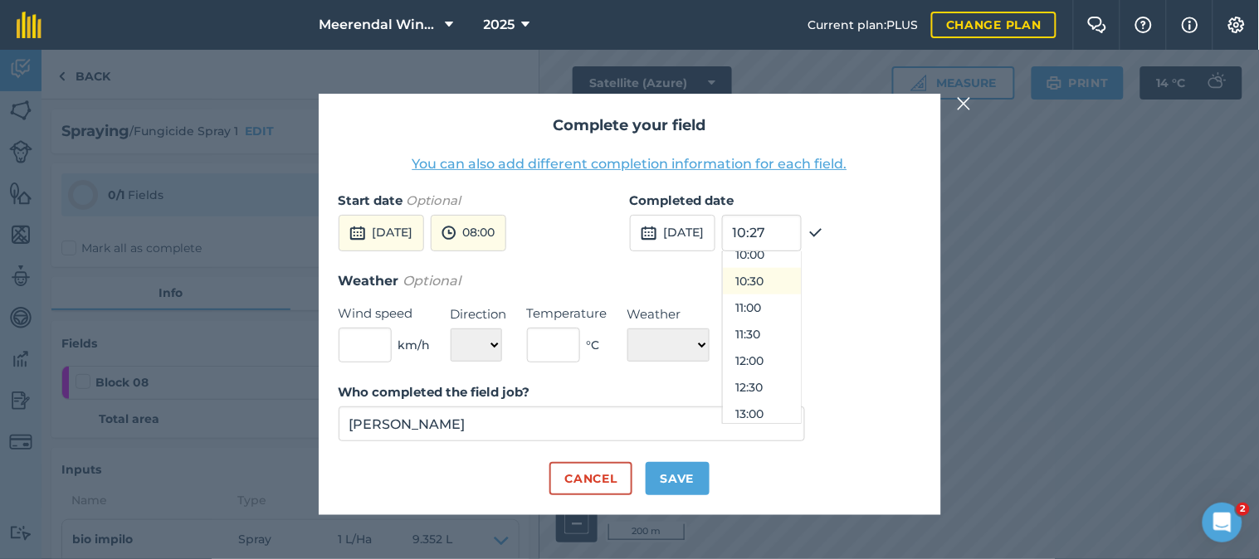
scroll to position [569, 0]
click at [781, 353] on button "12:30" at bounding box center [762, 360] width 78 height 27
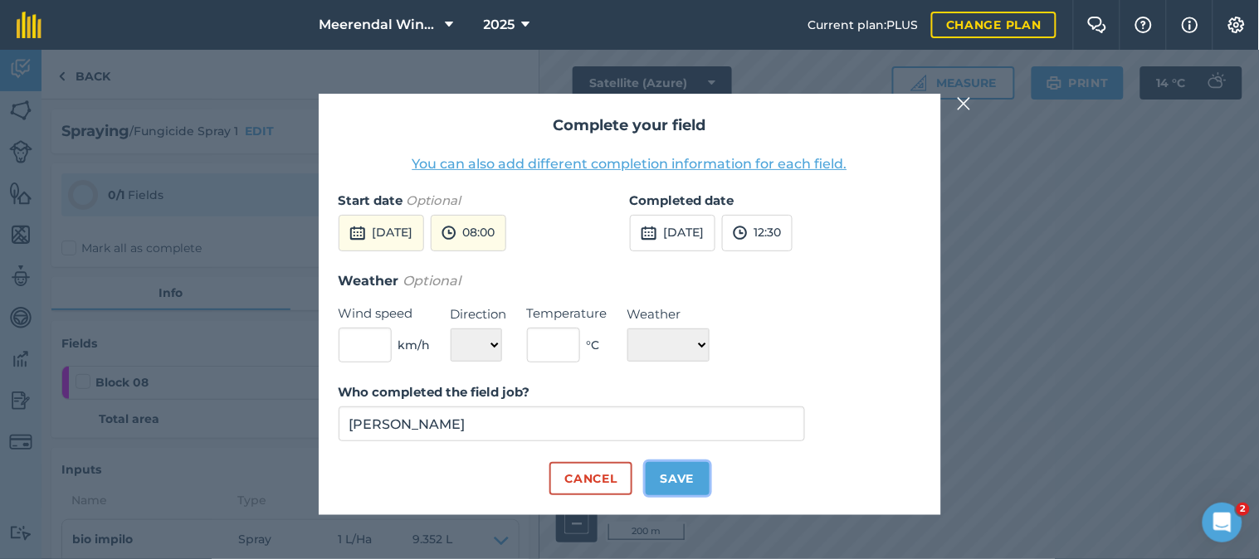
click at [689, 481] on button "Save" at bounding box center [677, 478] width 64 height 33
checkbox input "true"
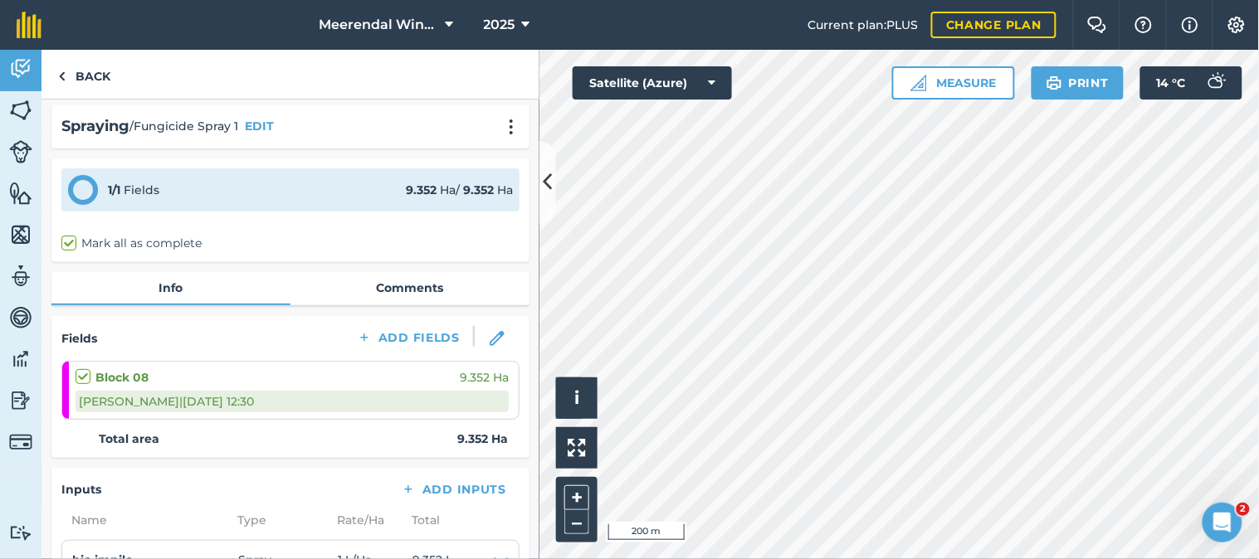
scroll to position [0, 0]
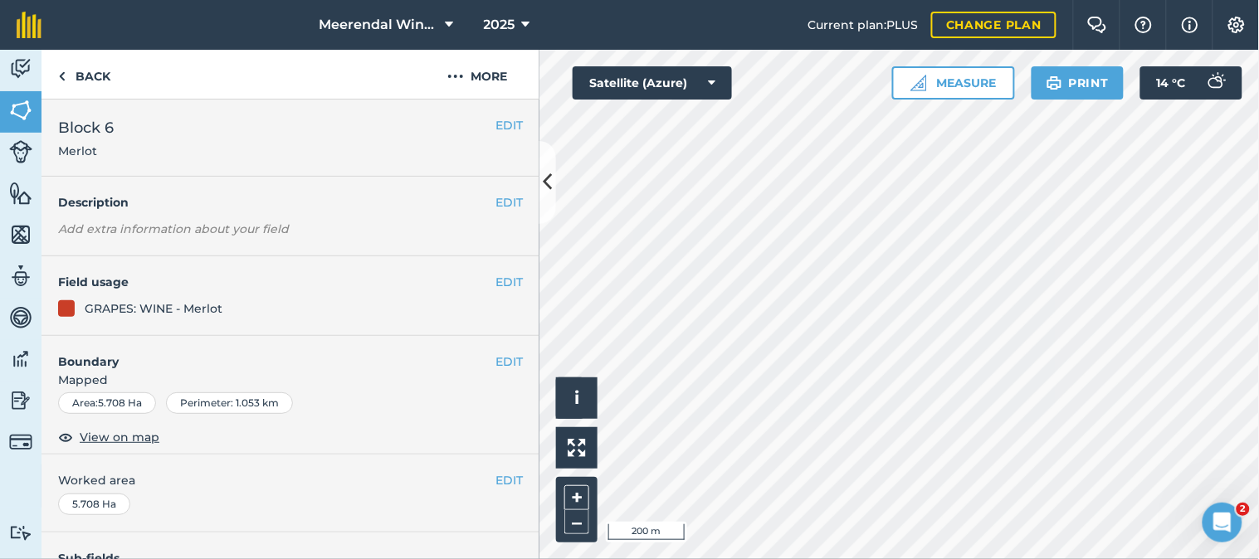
scroll to position [303, 0]
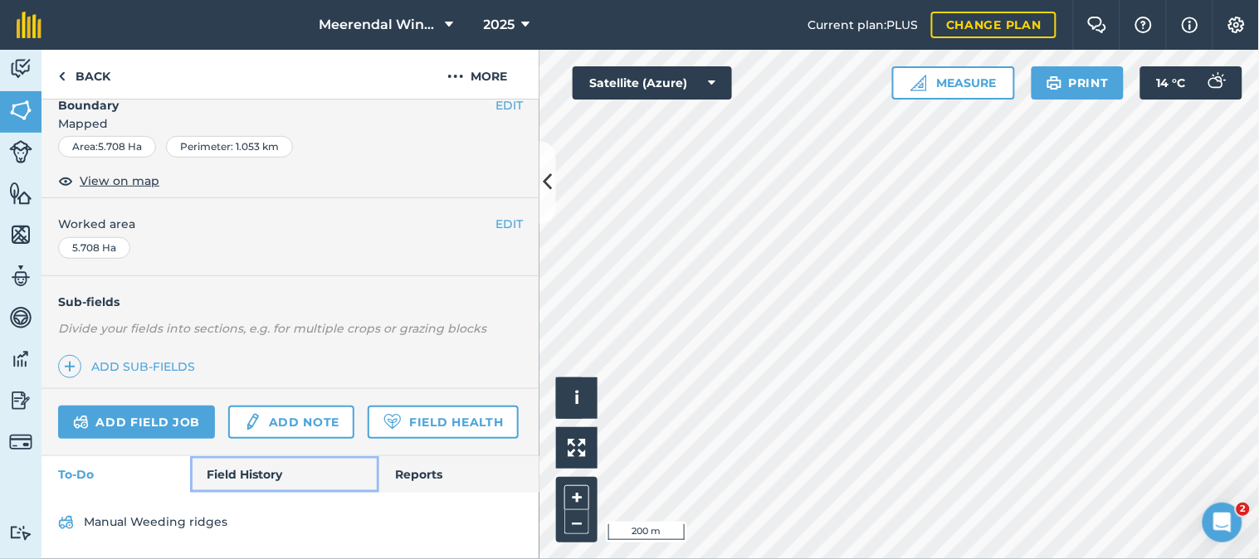
click at [246, 469] on link "Field History" at bounding box center [284, 474] width 188 height 37
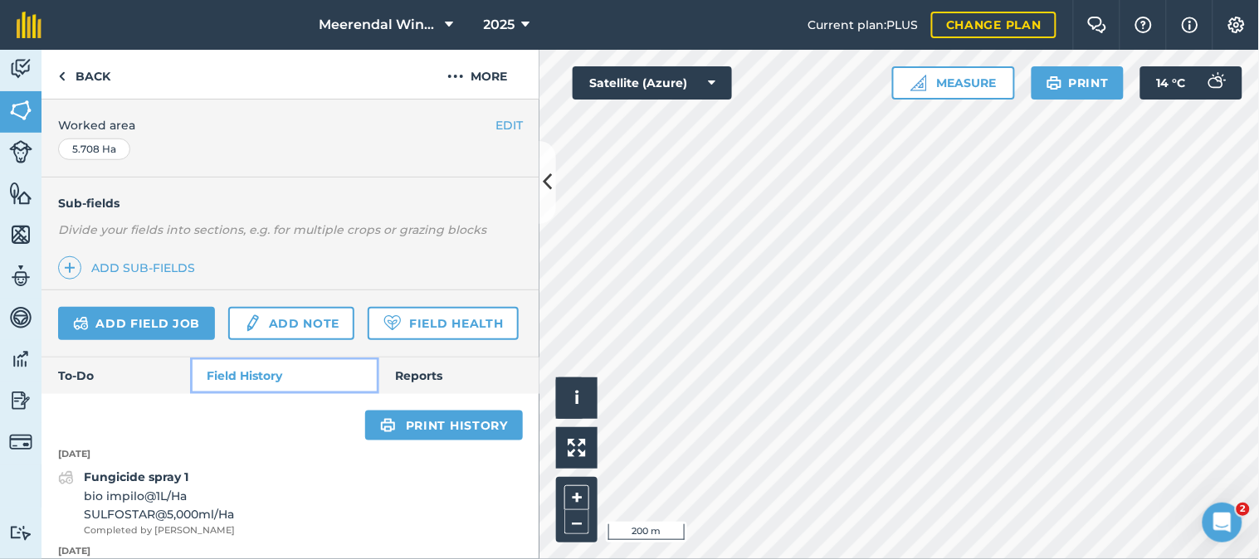
scroll to position [368, 0]
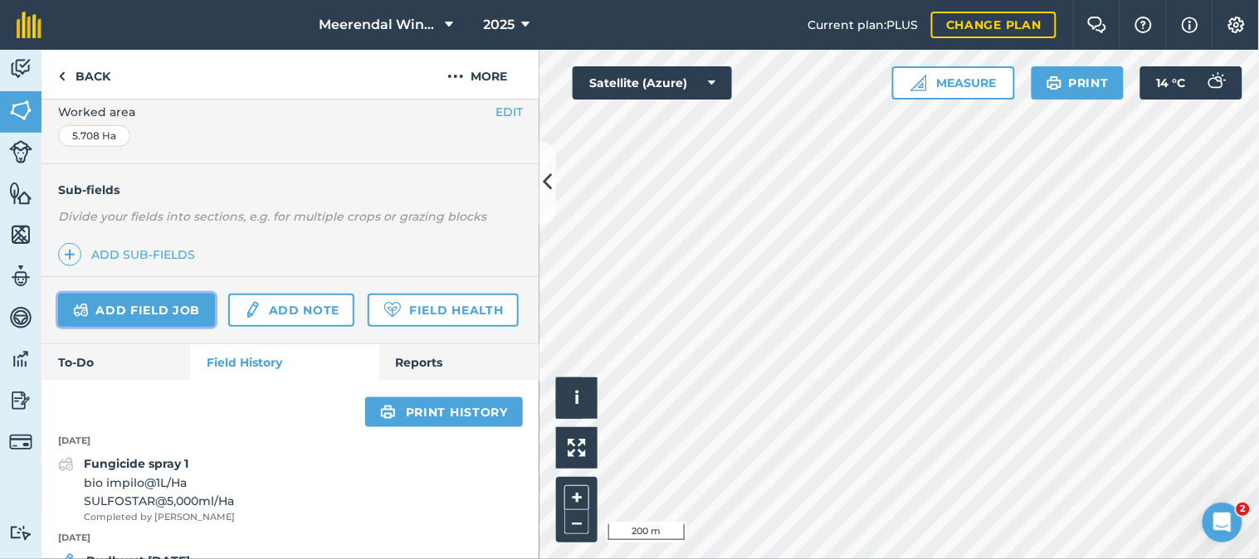
click at [145, 309] on link "Add field job" at bounding box center [136, 310] width 157 height 33
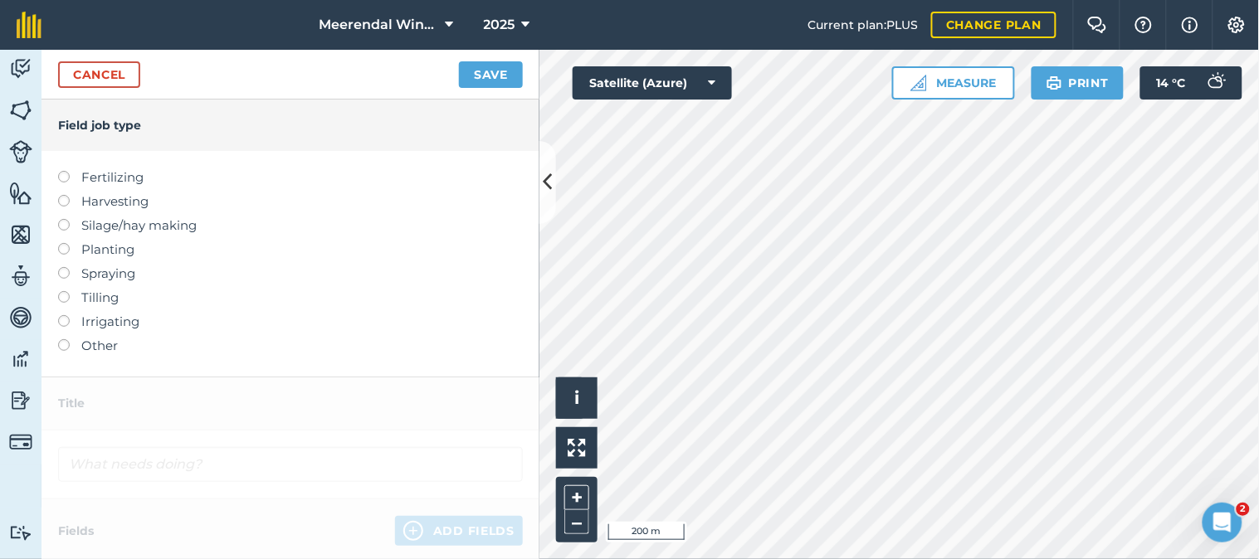
click at [66, 339] on label at bounding box center [69, 339] width 23 height 0
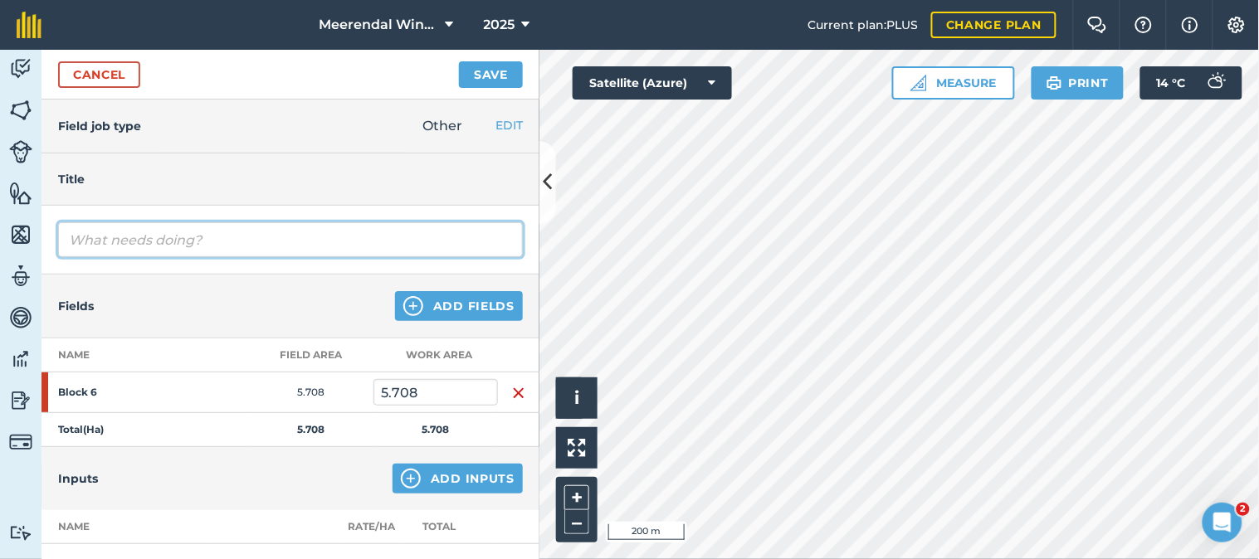
click at [113, 241] on input "text" at bounding box center [290, 239] width 465 height 35
type input "Manual weedeing ridges"
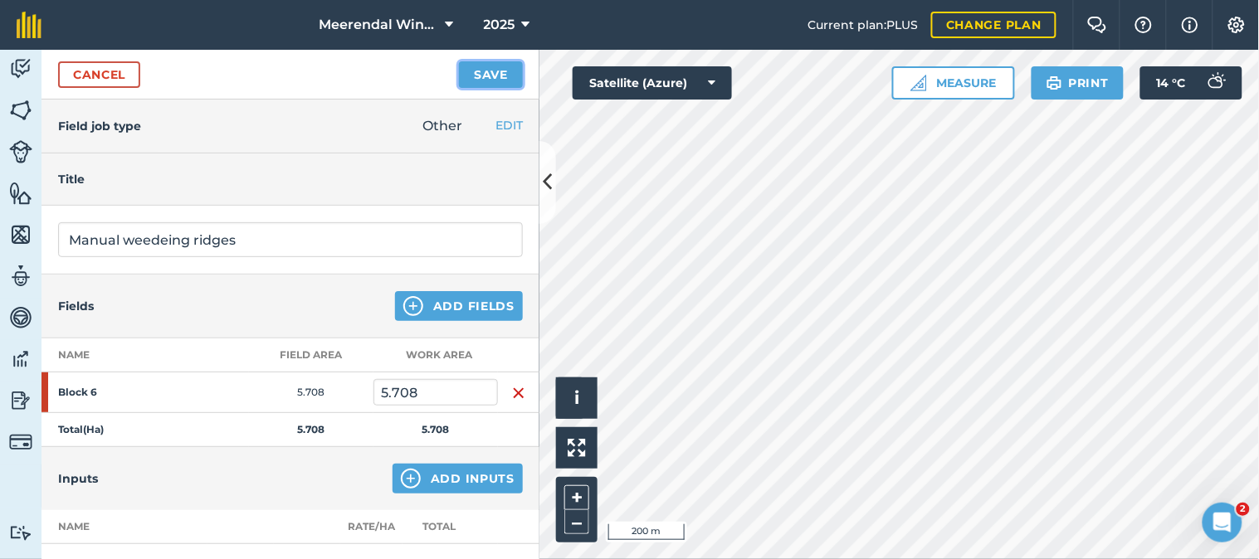
click at [499, 75] on button "Save" at bounding box center [491, 74] width 64 height 27
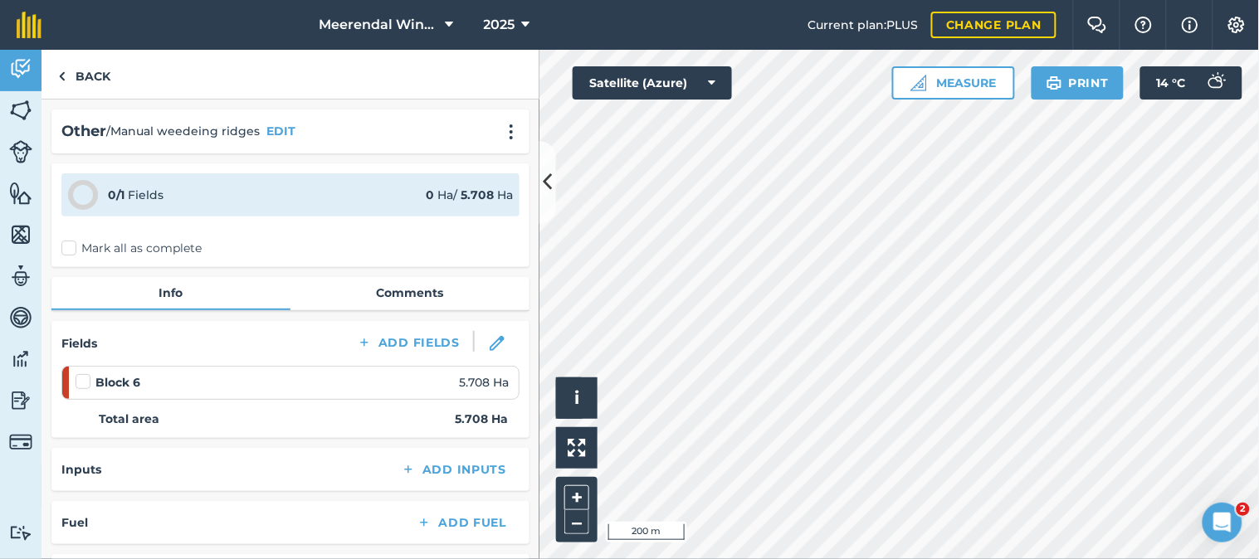
click at [85, 373] on label at bounding box center [86, 373] width 20 height 0
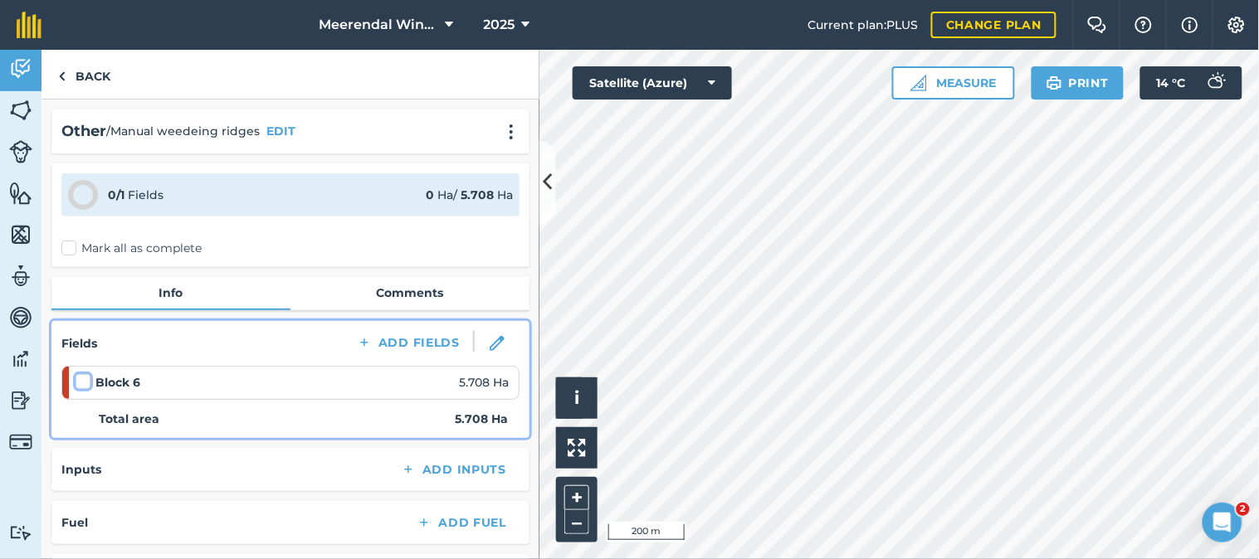
click at [85, 377] on input "checkbox" at bounding box center [81, 378] width 11 height 11
checkbox input "false"
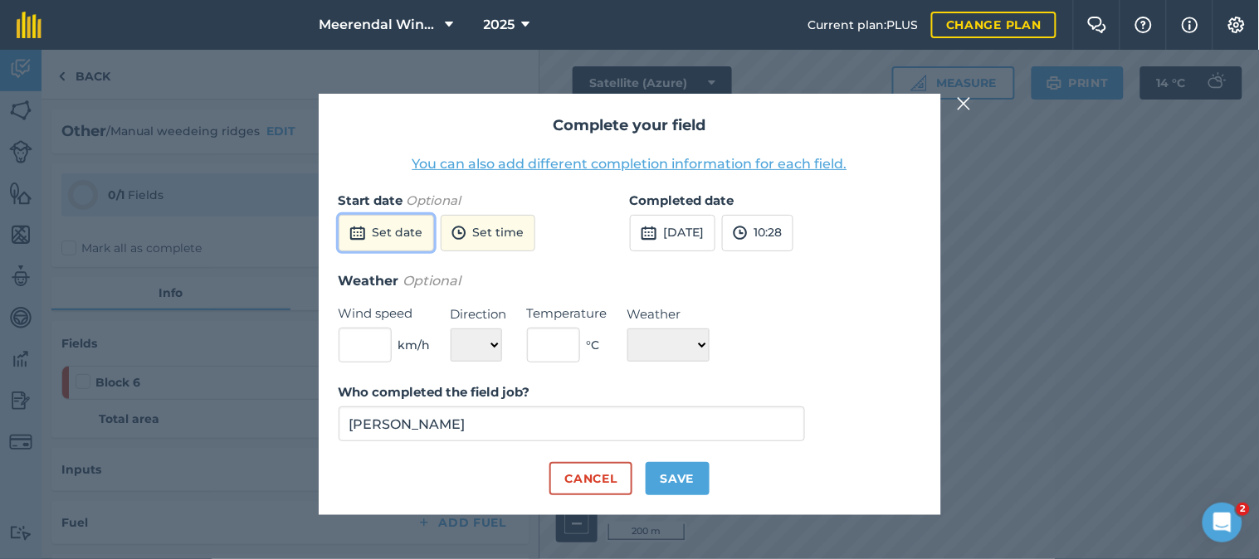
click at [413, 227] on button "Set date" at bounding box center [386, 233] width 95 height 37
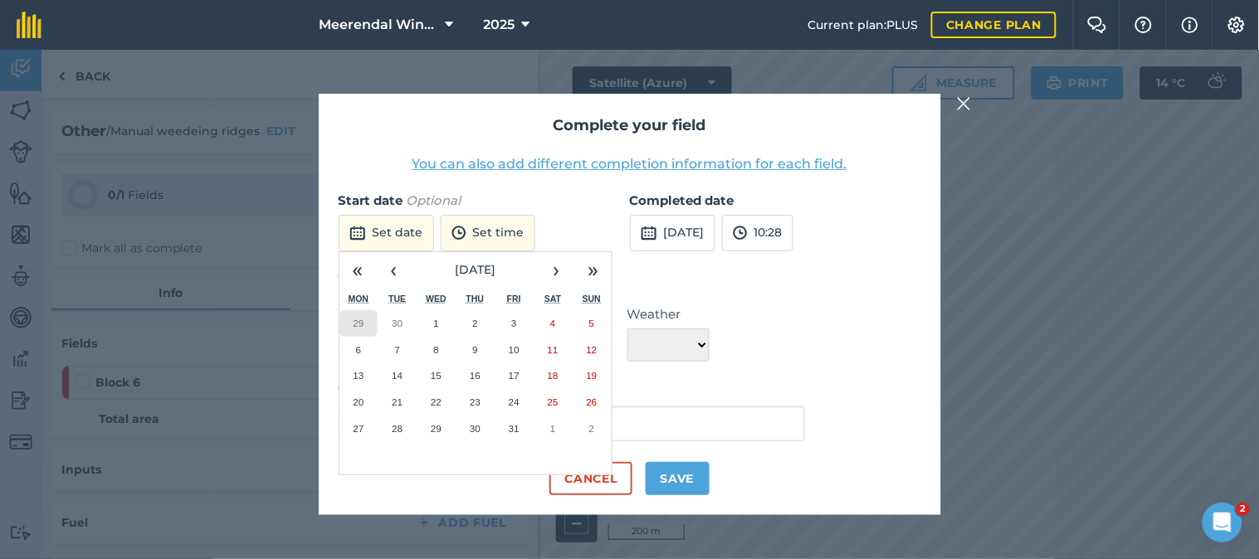
click at [357, 320] on abbr "29" at bounding box center [358, 323] width 11 height 11
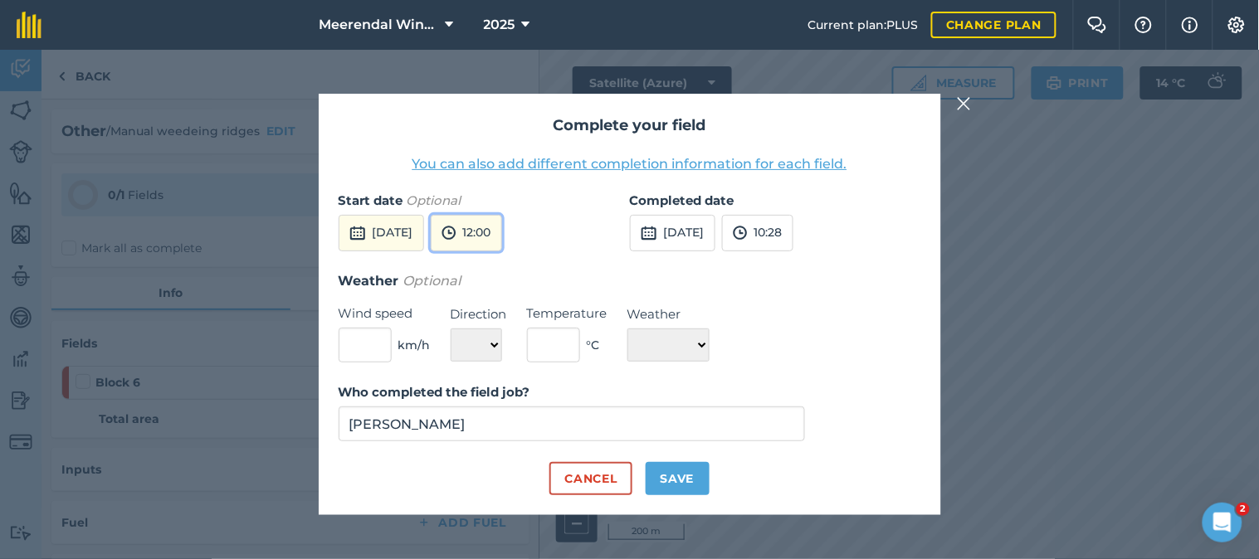
click at [502, 226] on button "12:00" at bounding box center [466, 233] width 71 height 37
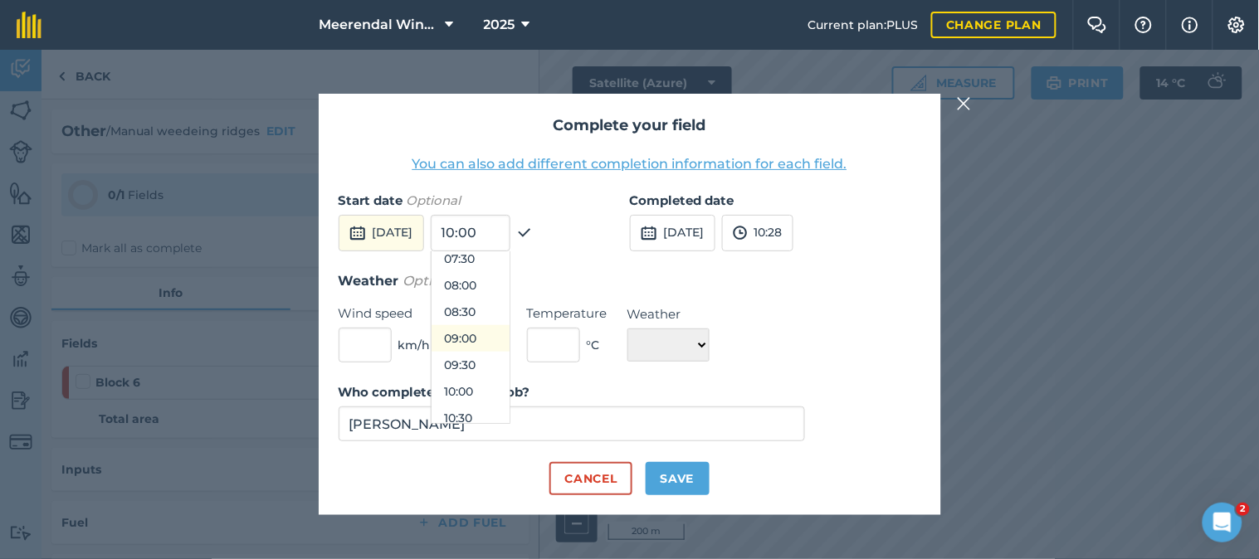
scroll to position [373, 0]
click at [509, 311] on button "08:00" at bounding box center [470, 317] width 78 height 27
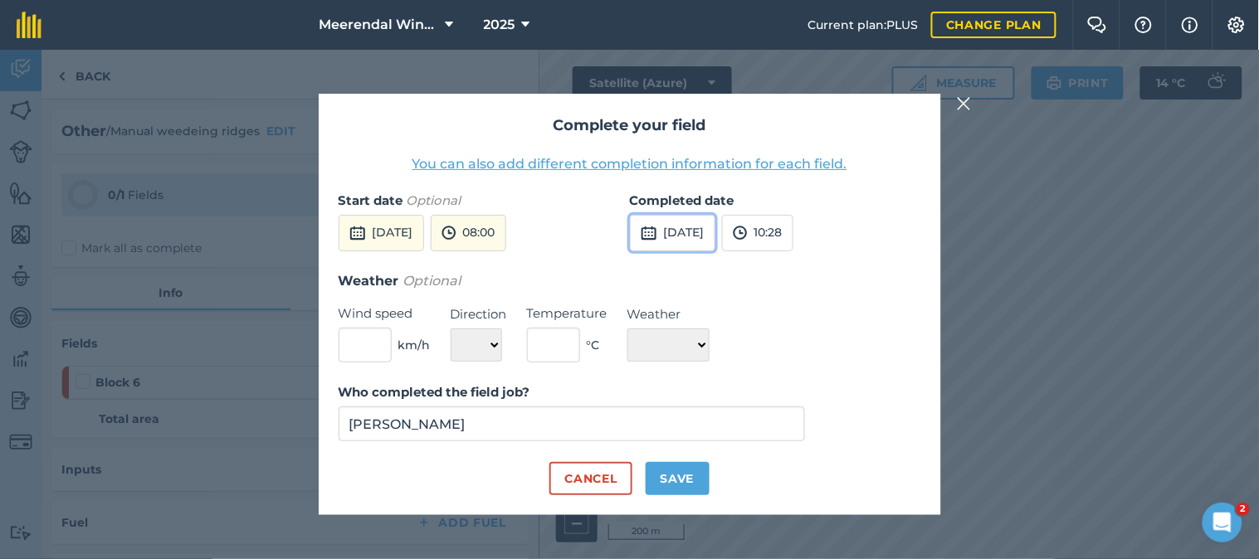
click at [699, 225] on button "[DATE]" at bounding box center [672, 233] width 85 height 37
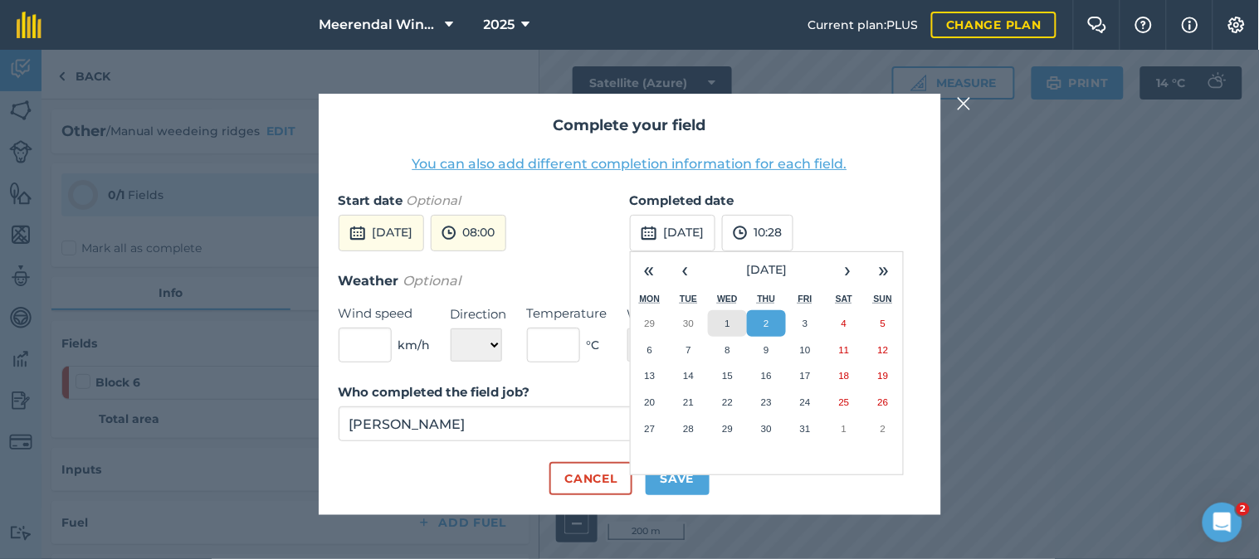
click at [723, 318] on button "1" at bounding box center [727, 323] width 39 height 27
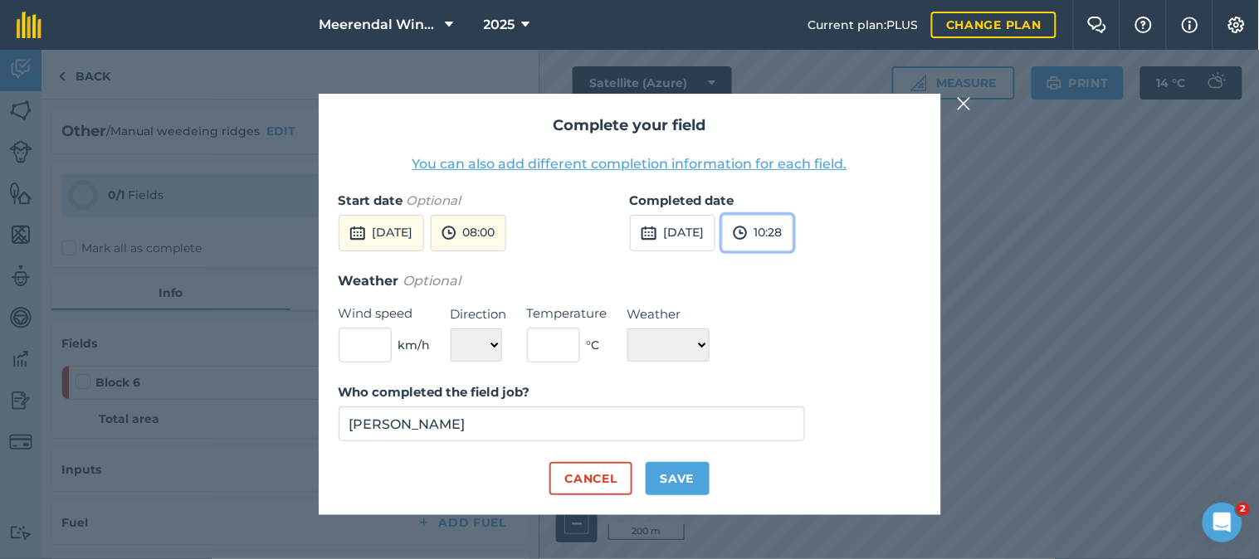
click at [748, 228] on img at bounding box center [740, 233] width 15 height 20
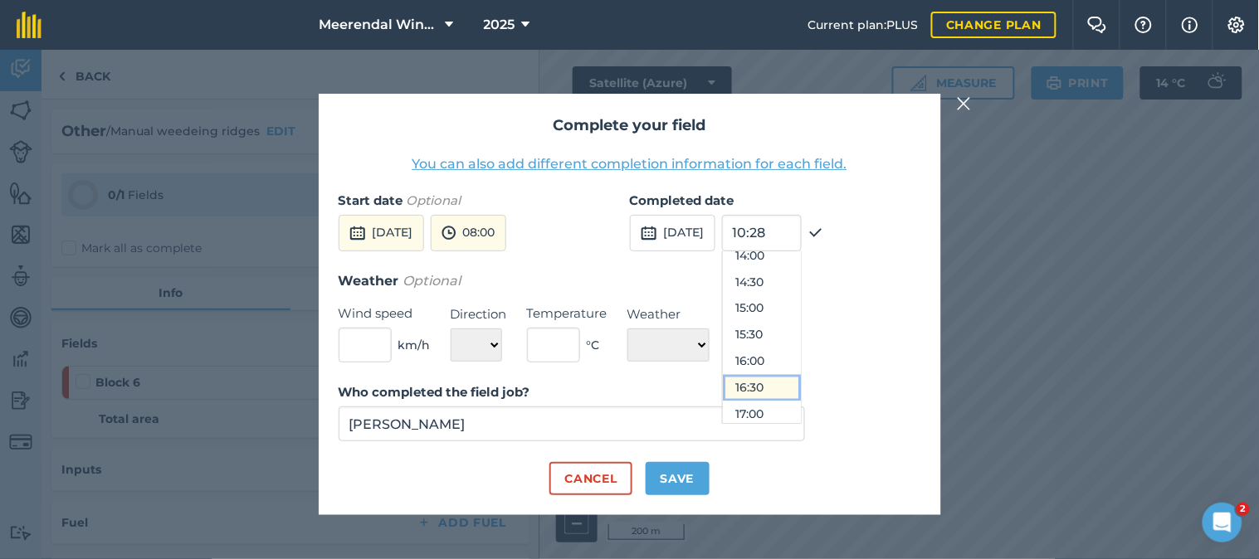
click at [782, 387] on button "16:30" at bounding box center [762, 388] width 78 height 27
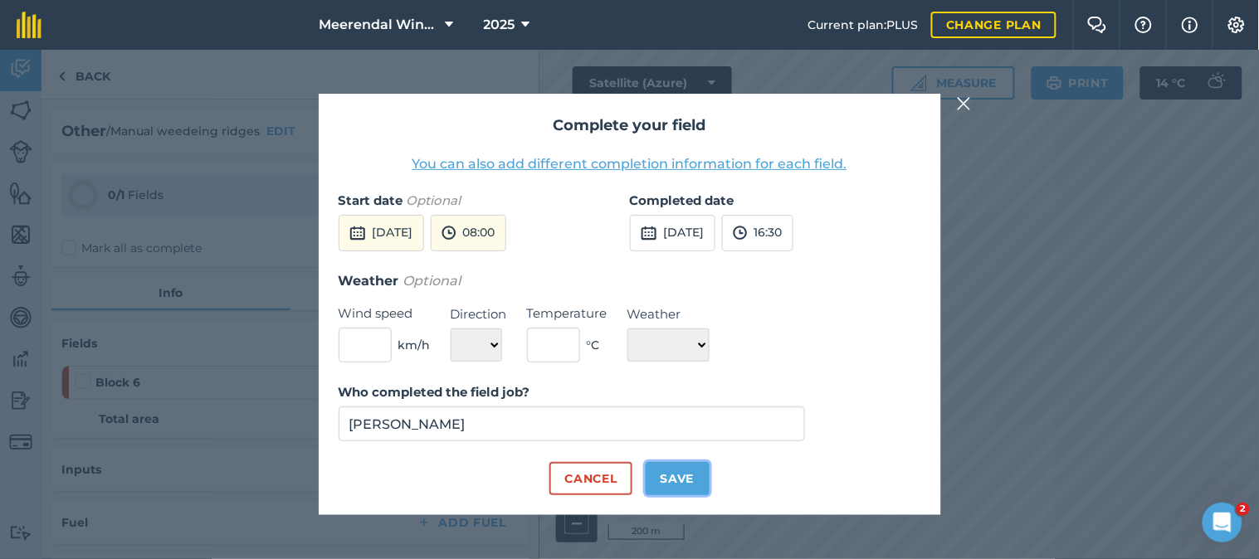
click at [678, 477] on button "Save" at bounding box center [677, 478] width 64 height 33
checkbox input "true"
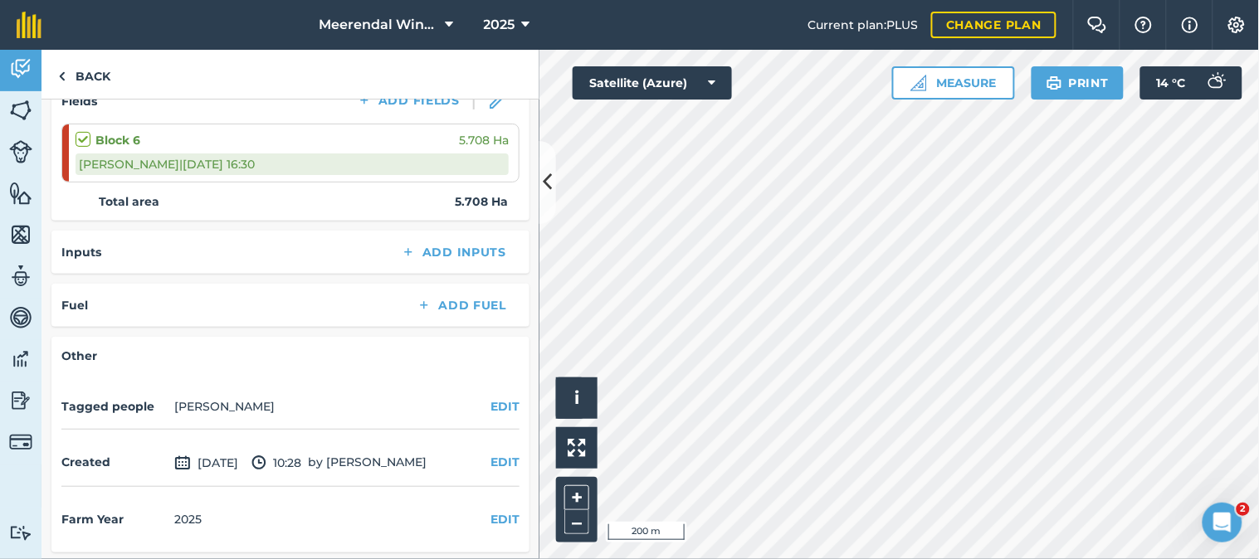
scroll to position [0, 0]
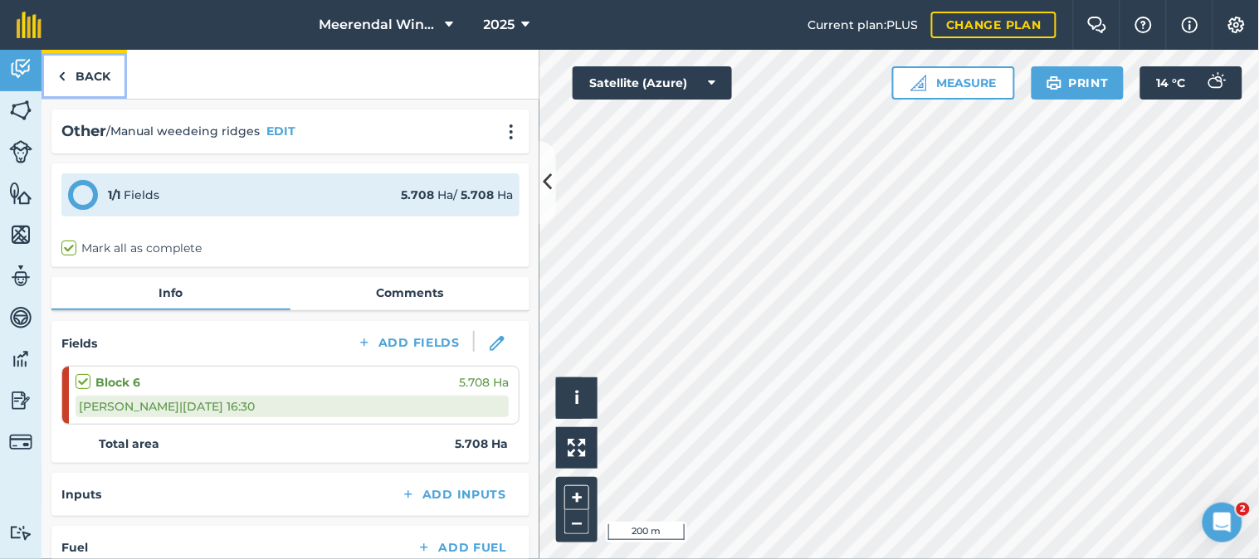
click at [81, 76] on link "Back" at bounding box center [83, 74] width 85 height 49
